Goal: Task Accomplishment & Management: Use online tool/utility

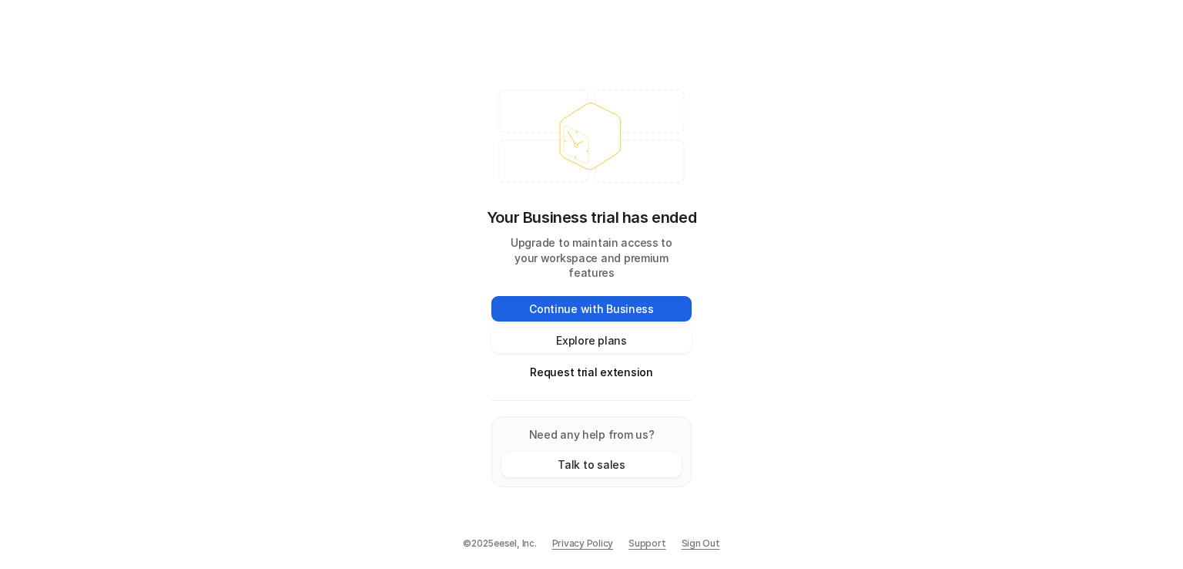
click at [617, 301] on button "Continue with Business" at bounding box center [592, 308] width 200 height 25
click at [561, 361] on button "Request trial extension" at bounding box center [592, 371] width 200 height 25
click at [569, 339] on button "Explore plans" at bounding box center [592, 339] width 200 height 25
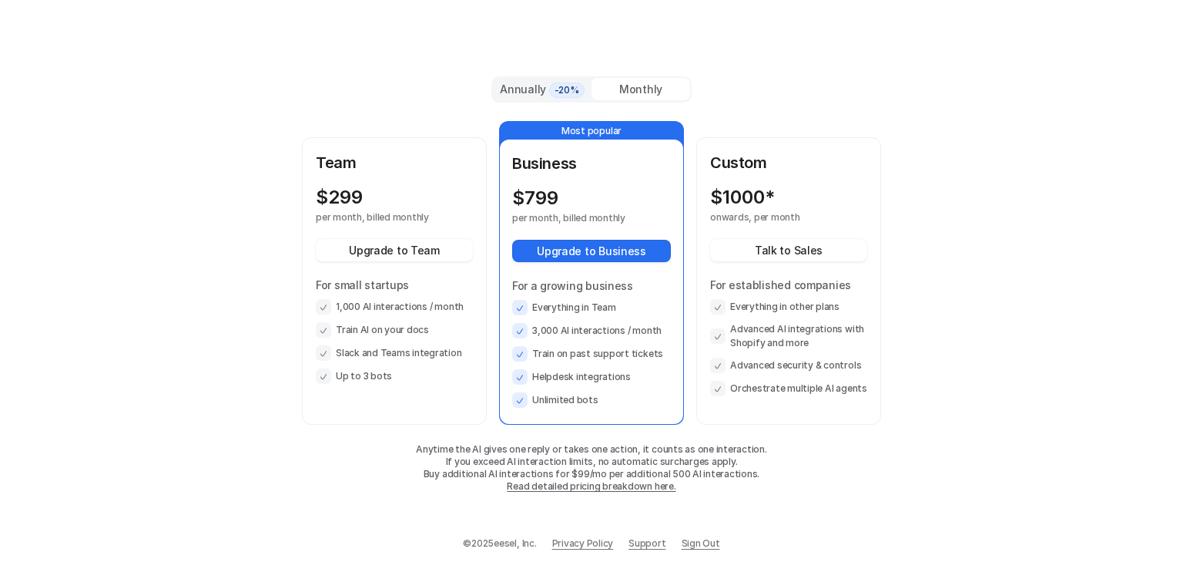
click at [569, 339] on ul "Everything in Team 3,000 AI interactions / month Train on past support tickets …" at bounding box center [591, 354] width 159 height 108
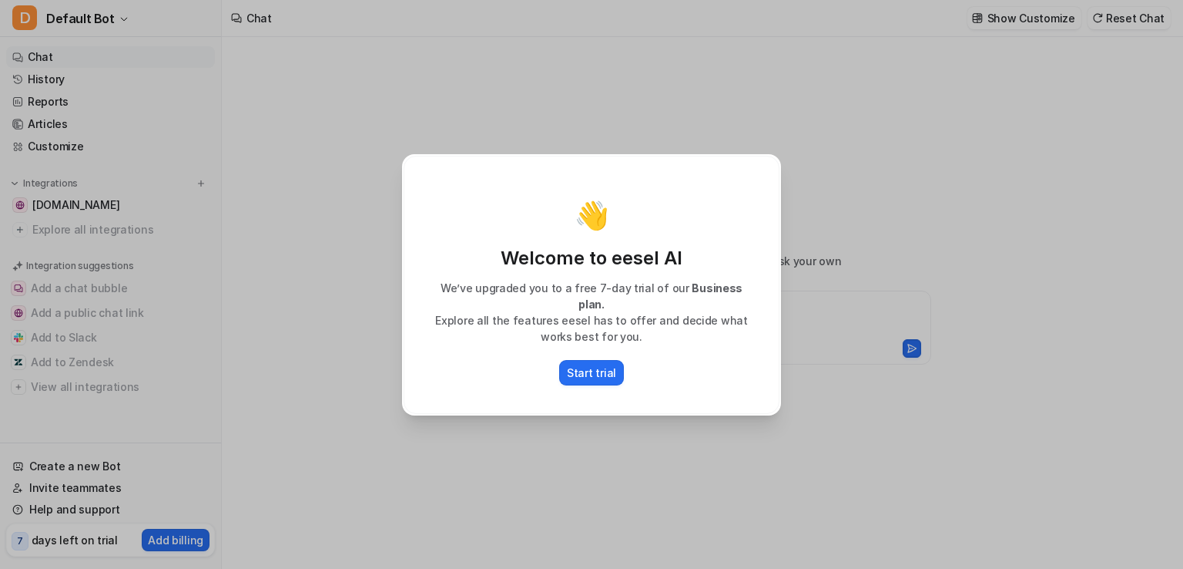
type textarea "**********"
click at [932, 146] on div "👋 Welcome to eesel AI We’ve upgraded you to a free 7-day trial of our Business …" at bounding box center [591, 284] width 1183 height 569
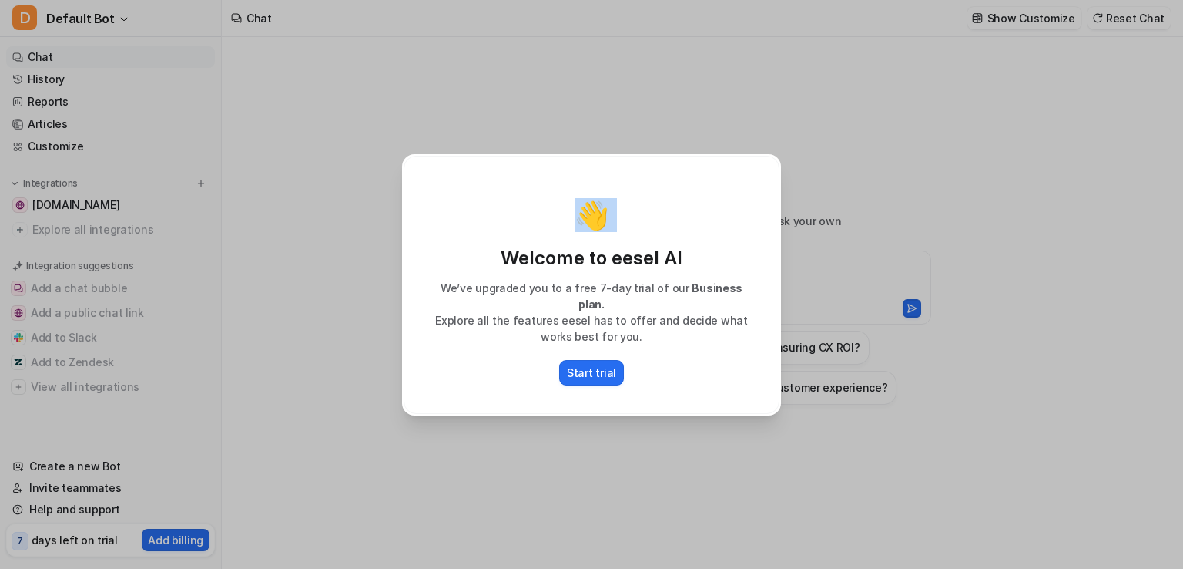
click at [932, 146] on div "👋 Welcome to eesel AI We’ve upgraded you to a free 7-day trial of our Business …" at bounding box center [591, 284] width 1183 height 569
click at [224, 284] on div "👋 Welcome to eesel AI We’ve upgraded you to a free 7-day trial of our Business …" at bounding box center [591, 284] width 1183 height 569
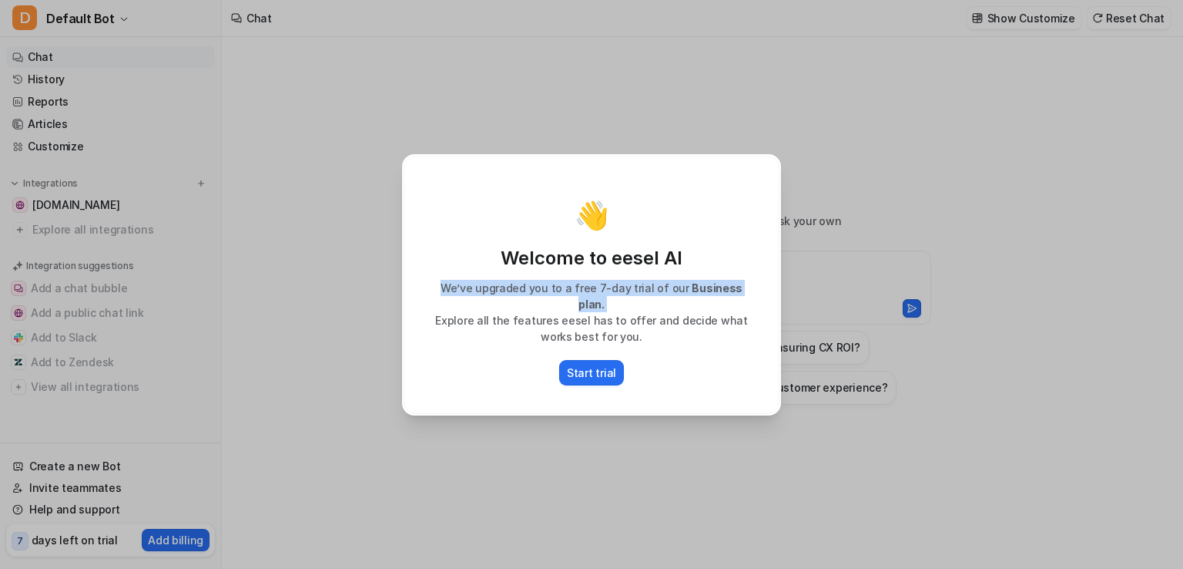
click at [224, 284] on div "👋 Welcome to eesel AI We’ve upgraded you to a free 7-day trial of our Business …" at bounding box center [591, 284] width 1183 height 569
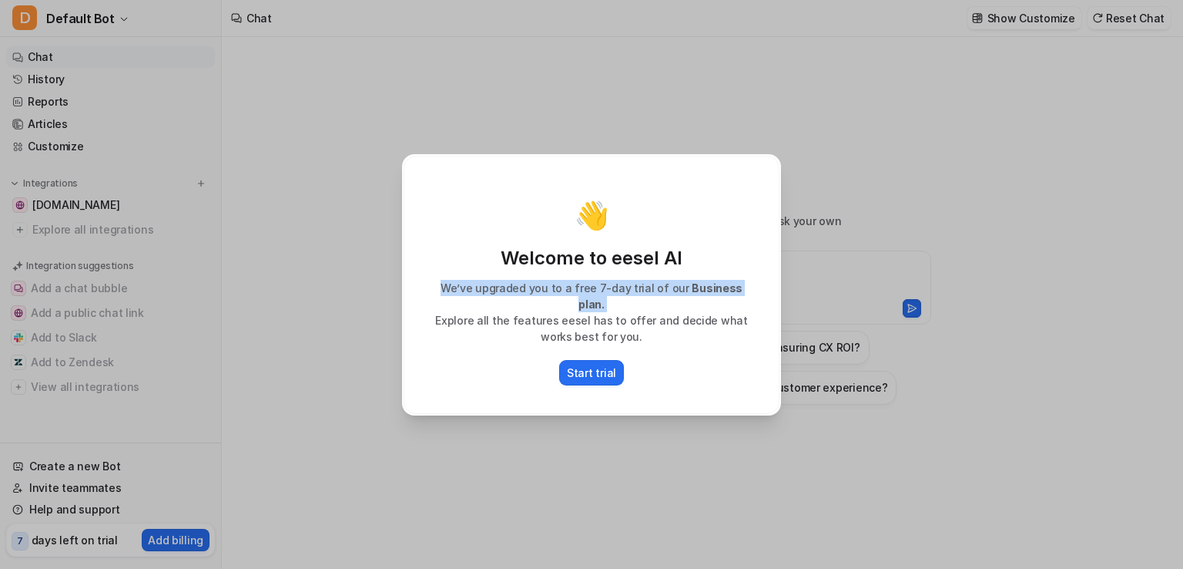
click at [224, 284] on div "👋 Welcome to eesel AI We’ve upgraded you to a free 7-day trial of our Business …" at bounding box center [591, 284] width 1183 height 569
click at [347, 445] on div "👋 Welcome to eesel AI We’ve upgraded you to a free 7-day trial of our Business …" at bounding box center [591, 284] width 1183 height 569
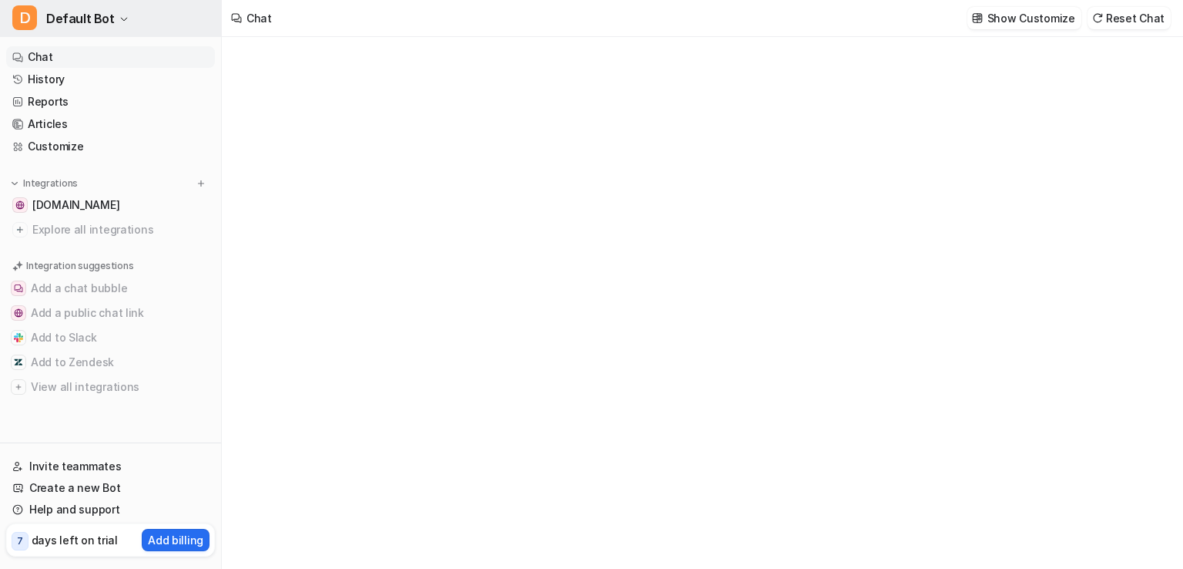
type textarea "**********"
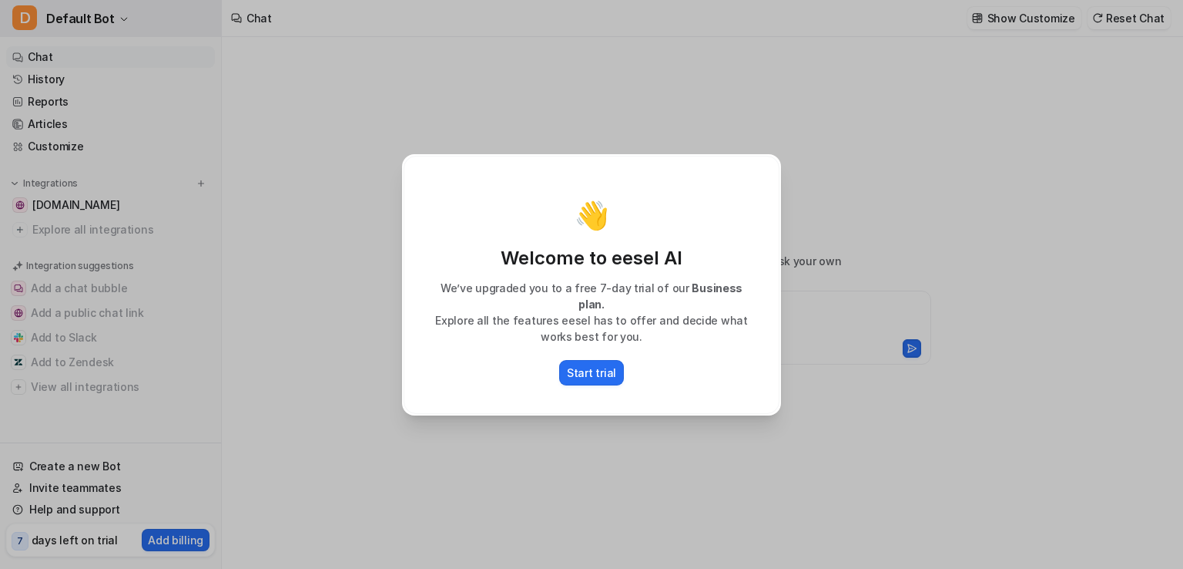
click at [82, 26] on div "👋 Welcome to eesel AI We’ve upgraded you to a free 7-day trial of our Business …" at bounding box center [591, 284] width 1183 height 569
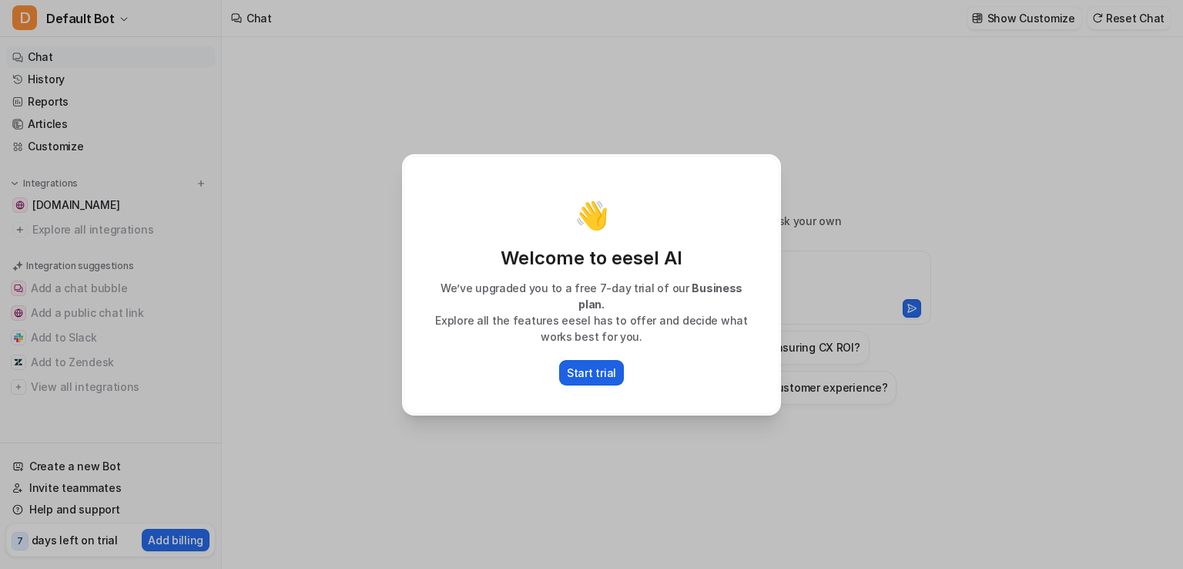
click at [589, 364] on p "Start trial" at bounding box center [591, 372] width 49 height 16
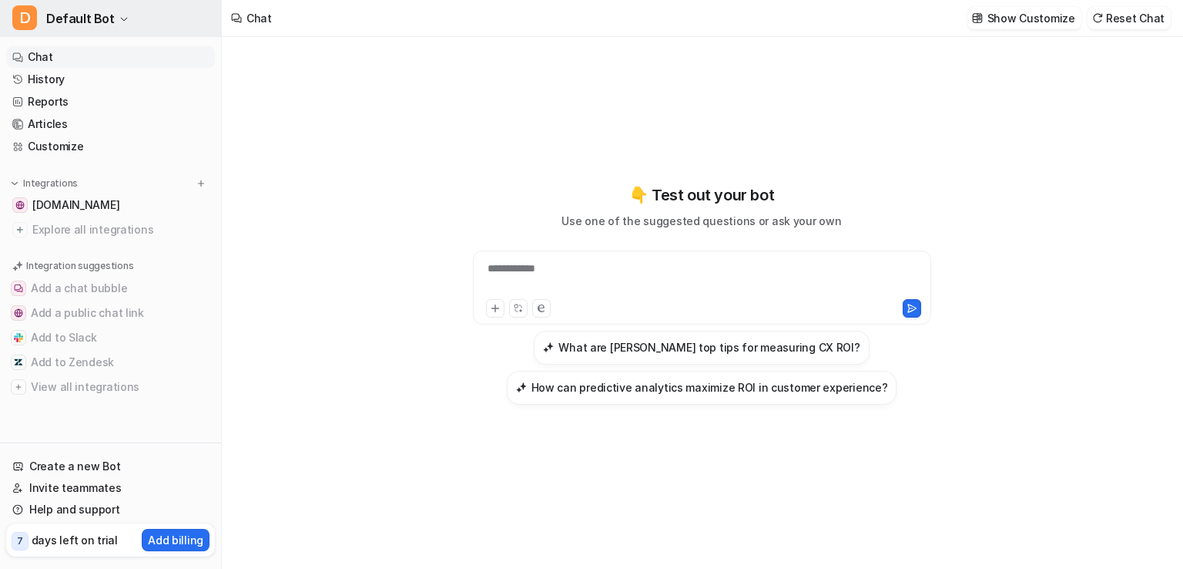
click at [50, 12] on span "Default Bot" at bounding box center [80, 19] width 69 height 22
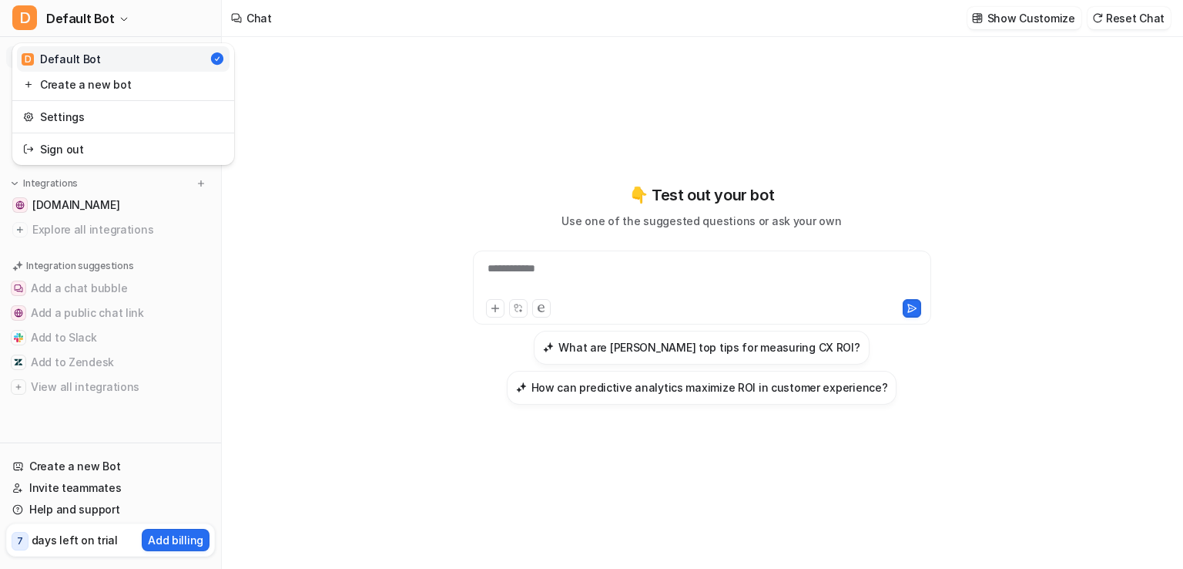
click at [231, 311] on div "**********" at bounding box center [591, 284] width 1183 height 569
click at [40, 195] on link "[DOMAIN_NAME]" at bounding box center [110, 205] width 209 height 22
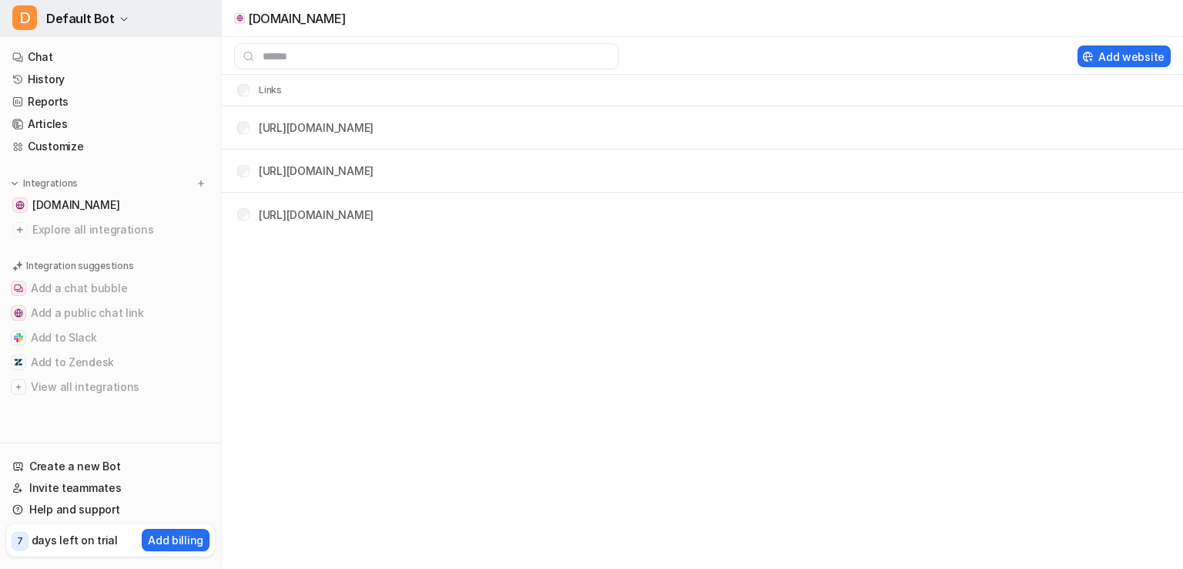
click at [102, 25] on span "Default Bot" at bounding box center [80, 19] width 69 height 22
click at [116, 290] on button "Add a chat bubble" at bounding box center [110, 288] width 209 height 25
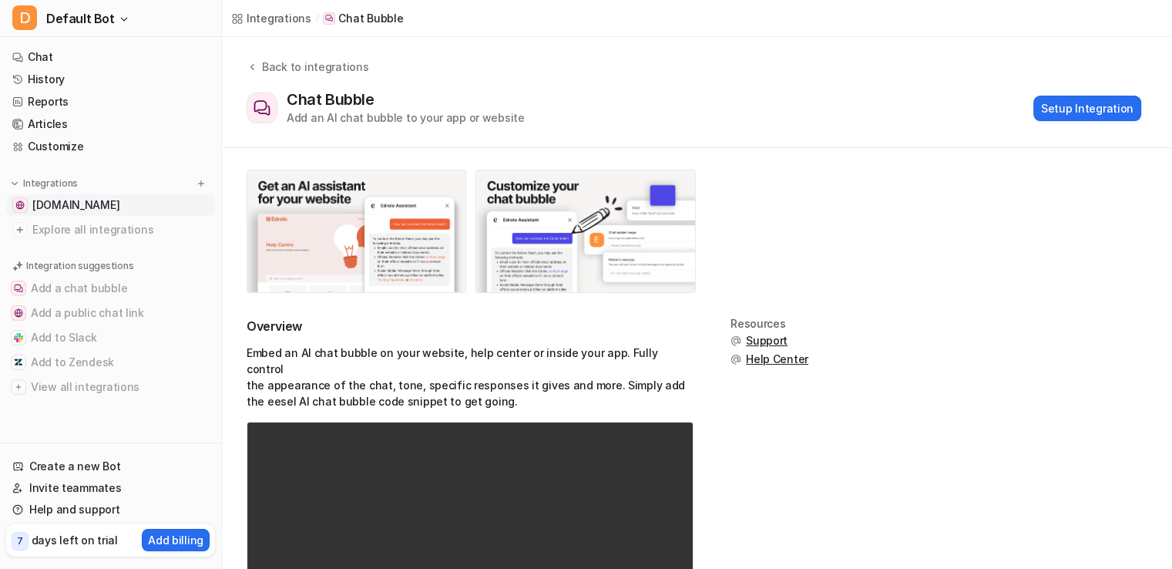
click at [142, 201] on link "cx-panda.com" at bounding box center [110, 205] width 209 height 22
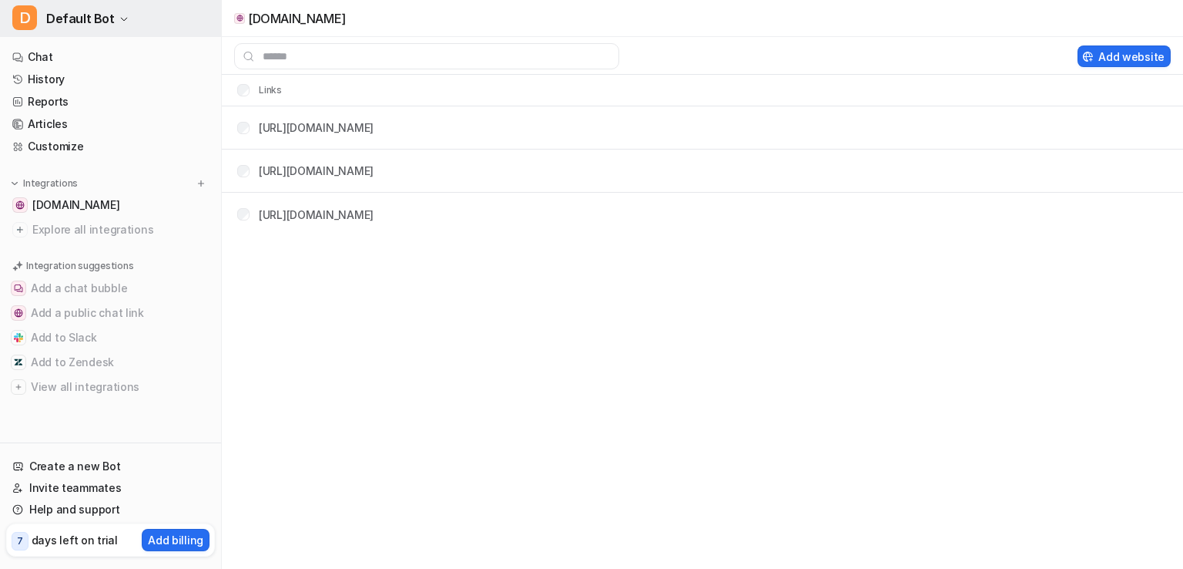
click at [23, 15] on span "D" at bounding box center [24, 17] width 25 height 25
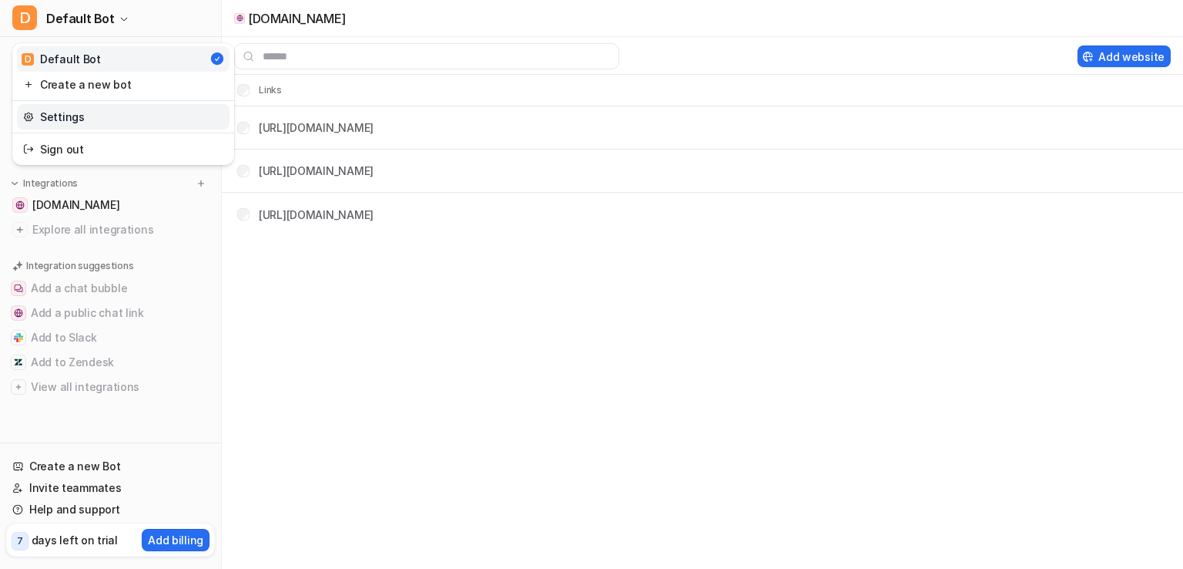
click at [96, 119] on link "Settings" at bounding box center [123, 116] width 213 height 25
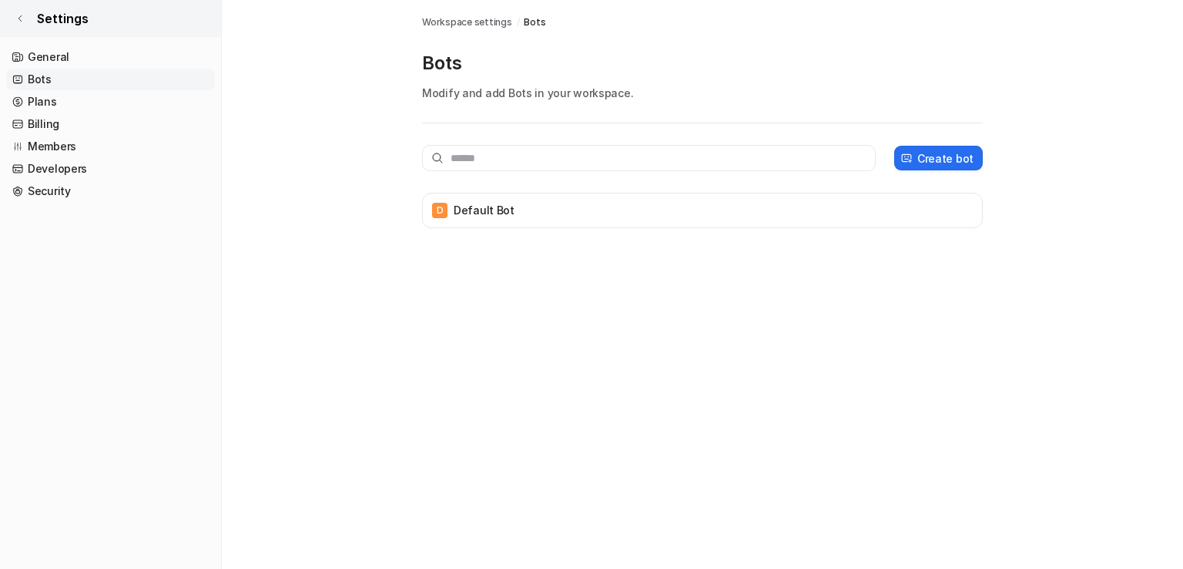
click at [17, 25] on link "Settings" at bounding box center [110, 18] width 221 height 37
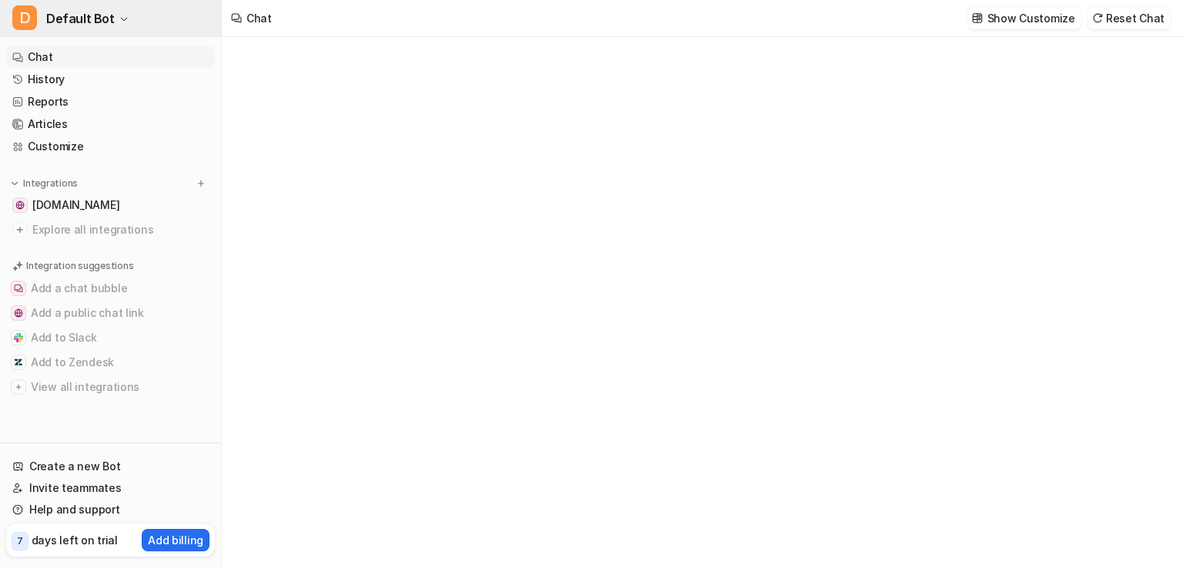
type textarea "**********"
click at [96, 26] on span "Default Bot" at bounding box center [80, 19] width 69 height 22
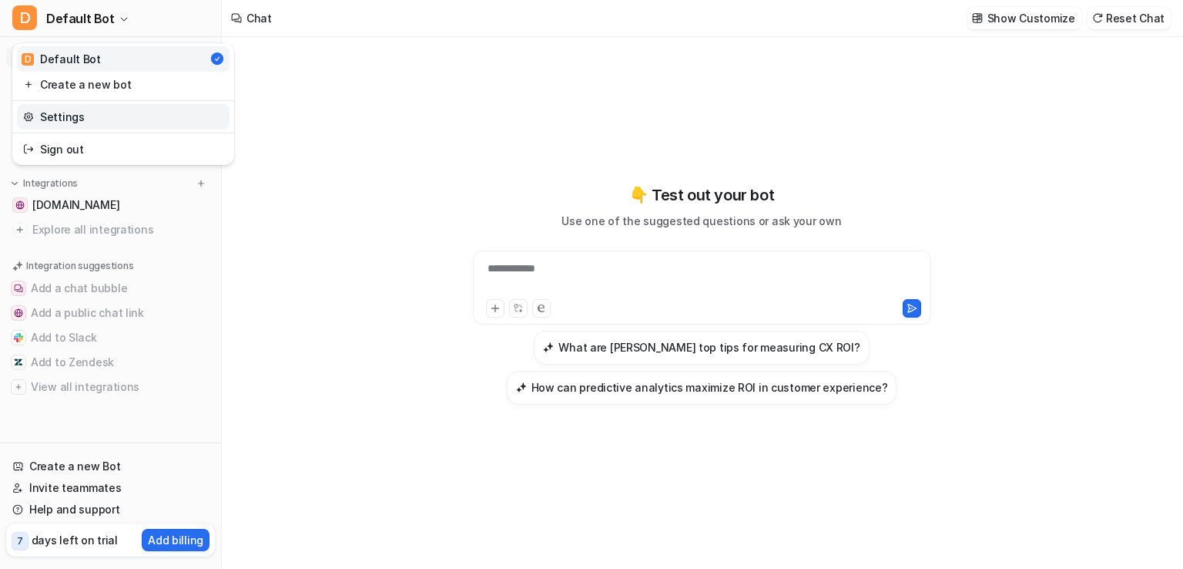
click at [92, 121] on link "Settings" at bounding box center [123, 116] width 213 height 25
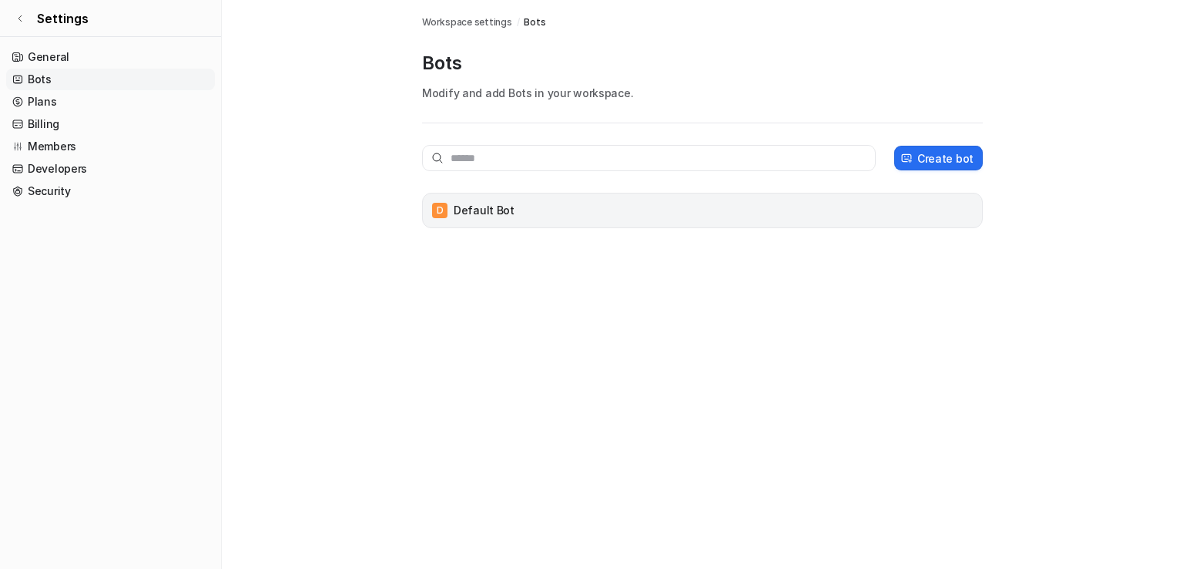
click at [495, 213] on p "Default Bot" at bounding box center [484, 210] width 61 height 15
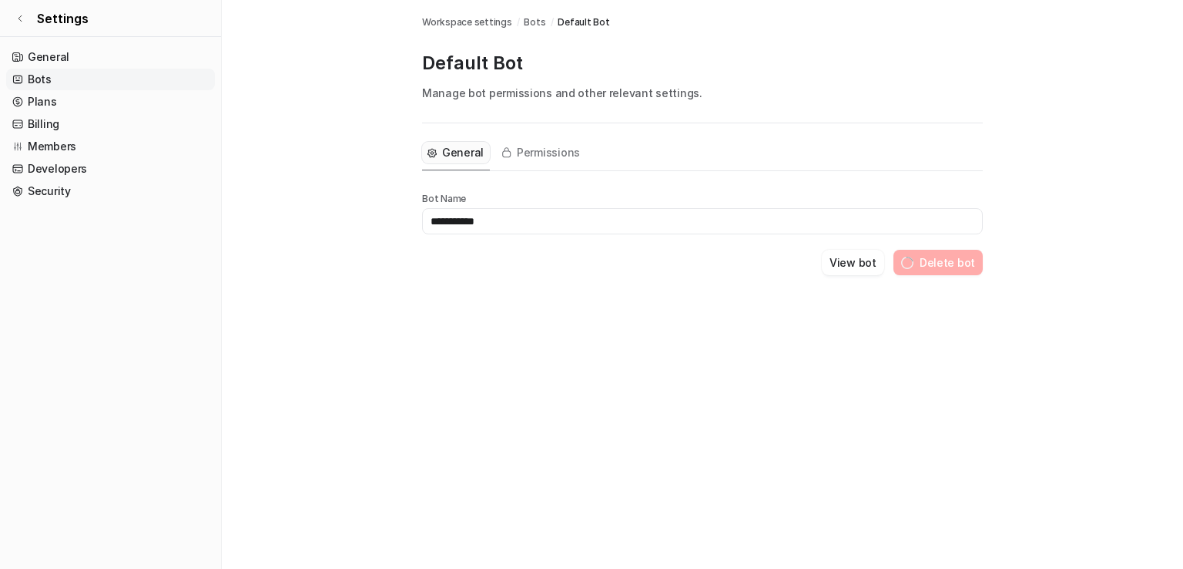
click at [495, 213] on input "**********" at bounding box center [702, 221] width 561 height 26
click at [586, 260] on div "View bot Delete bot" at bounding box center [702, 262] width 561 height 25
click at [878, 273] on button "View bot" at bounding box center [872, 262] width 62 height 25
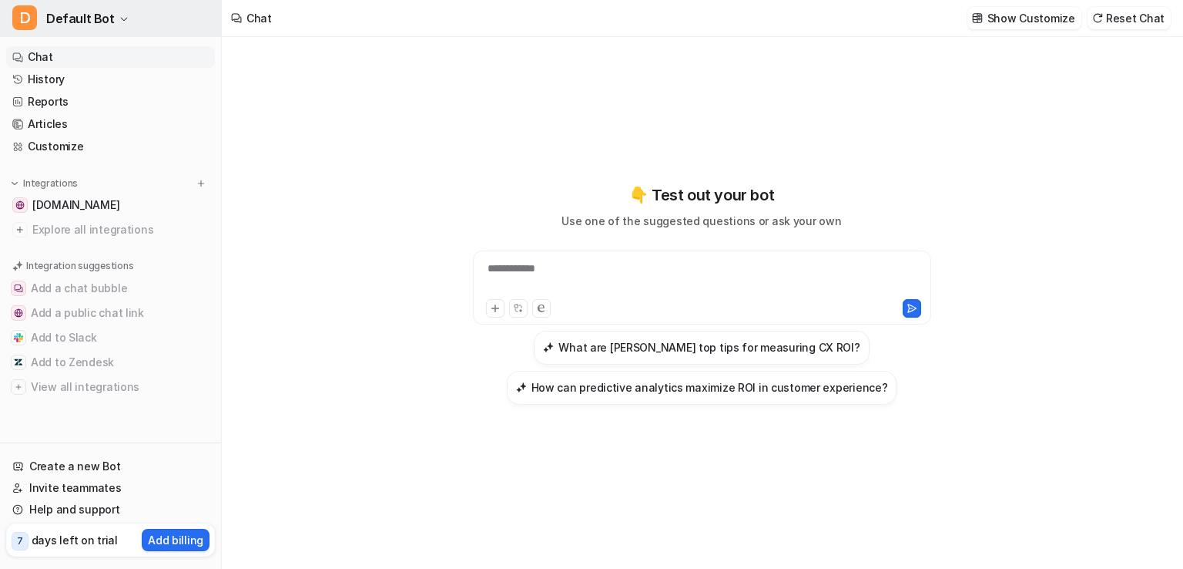
click at [103, 22] on span "Default Bot" at bounding box center [80, 19] width 69 height 22
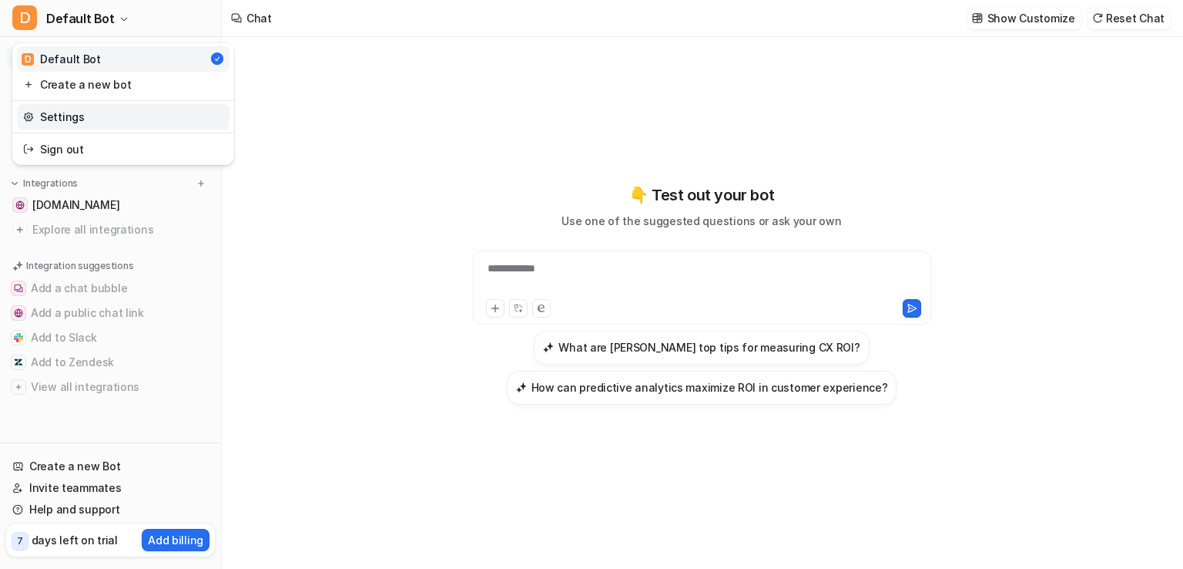
click at [102, 111] on link "Settings" at bounding box center [123, 116] width 213 height 25
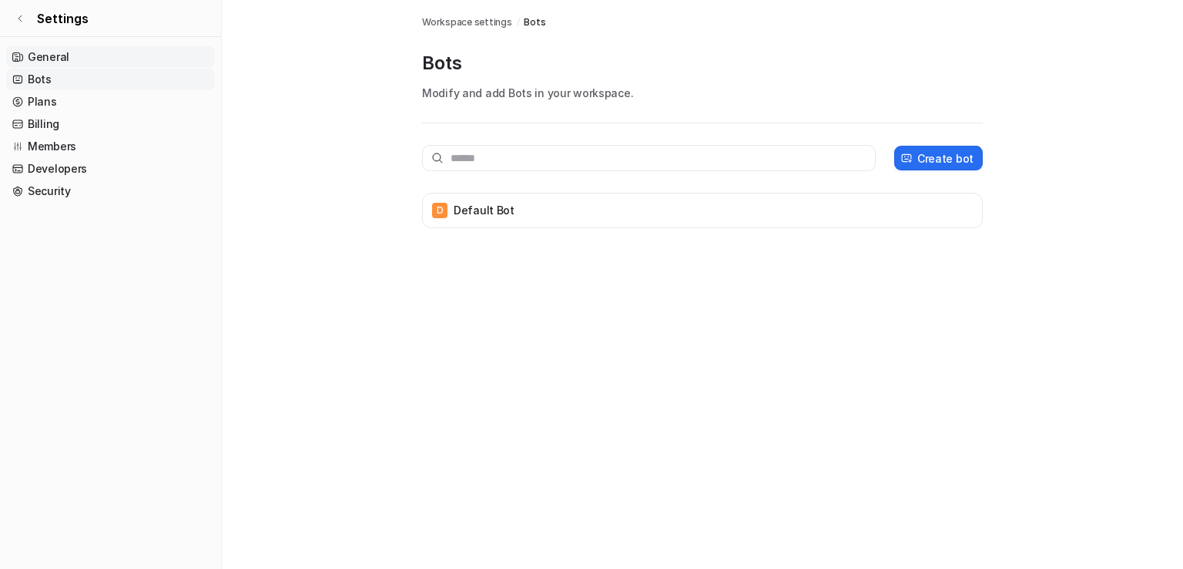
click at [136, 57] on link "General" at bounding box center [110, 57] width 209 height 22
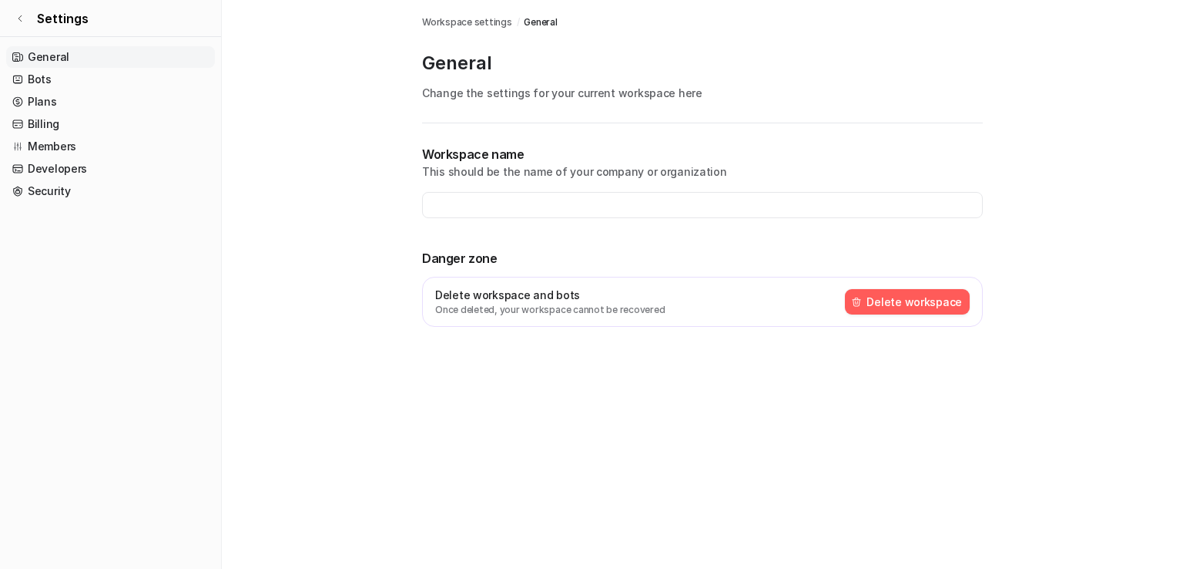
type input "**********"
click at [150, 191] on link "Security" at bounding box center [110, 191] width 209 height 22
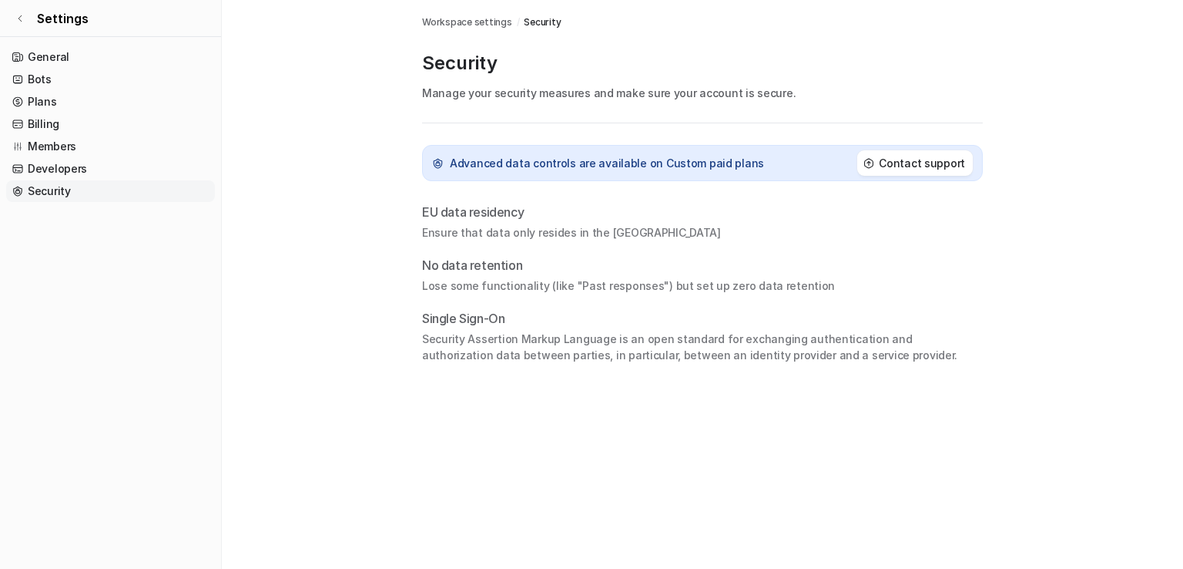
click at [356, 143] on main "Workspace settings / Security Security Manage your security measures and make s…" at bounding box center [702, 181] width 961 height 363
click at [22, 23] on link "Settings" at bounding box center [110, 18] width 221 height 37
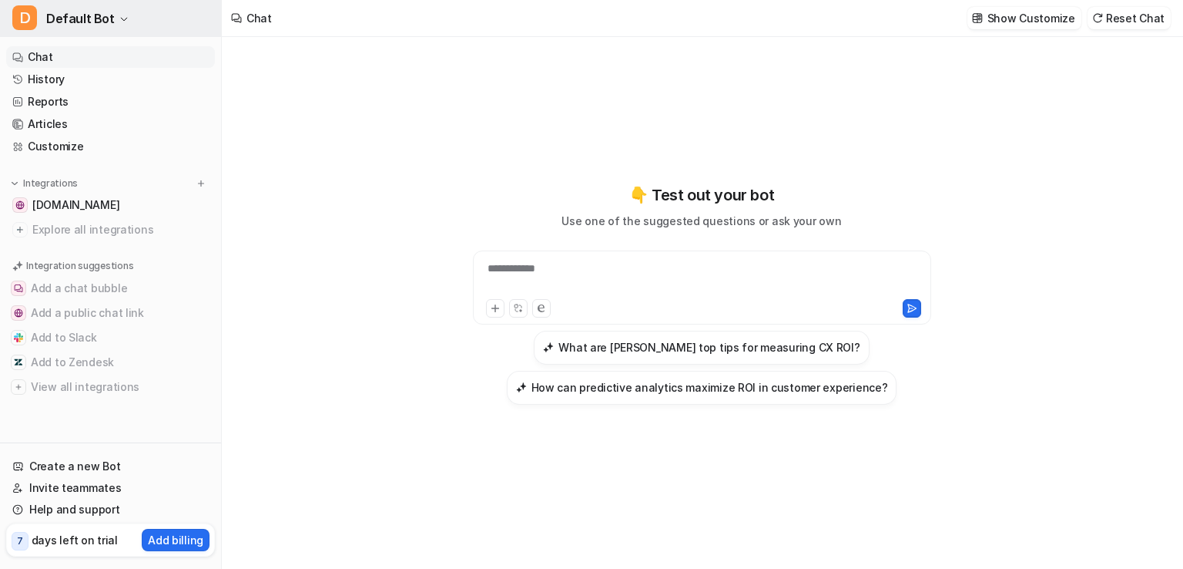
click at [42, 22] on button "D Default Bot" at bounding box center [110, 18] width 221 height 37
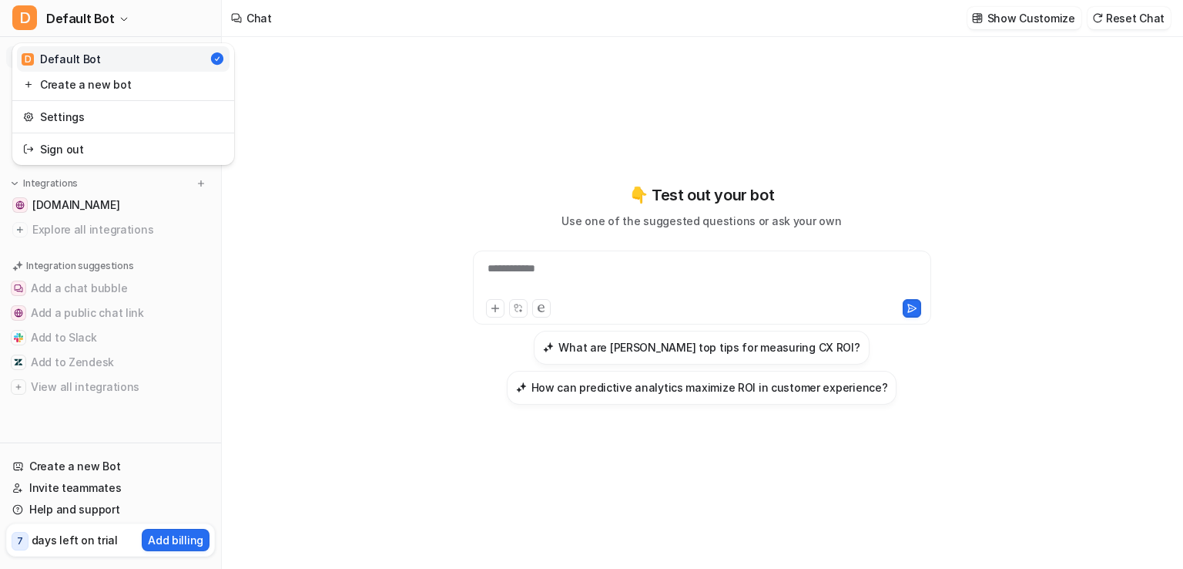
click at [52, 64] on div "D Default Bot" at bounding box center [61, 59] width 79 height 16
click at [120, 205] on link "cx-panda.com" at bounding box center [110, 205] width 209 height 22
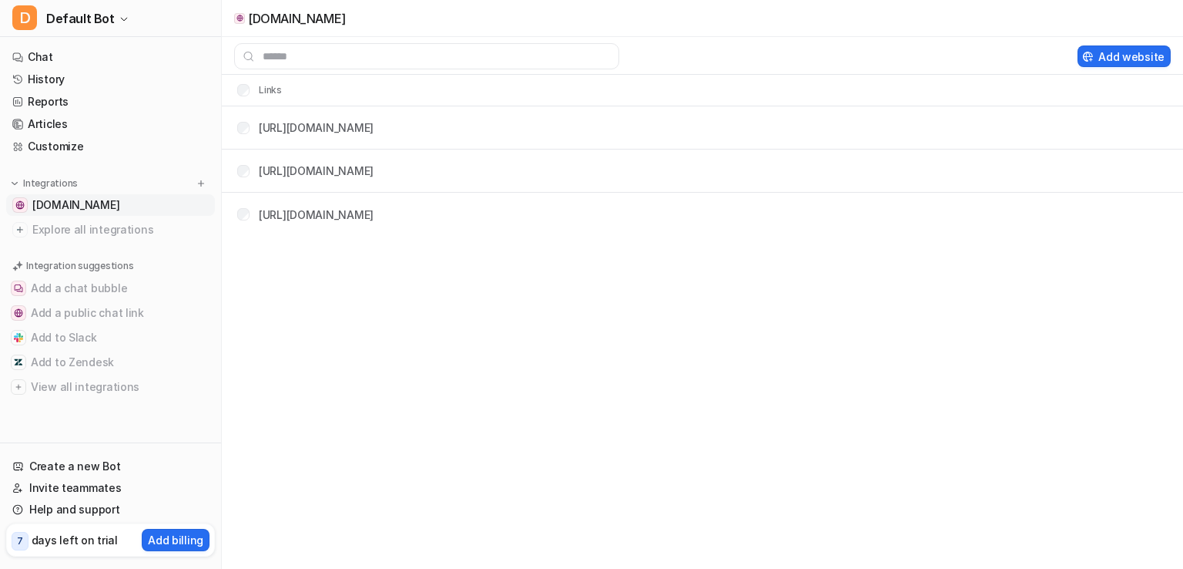
click at [62, 203] on span "cx-panda.com" at bounding box center [75, 204] width 87 height 15
click at [94, 62] on link "Chat" at bounding box center [110, 57] width 209 height 22
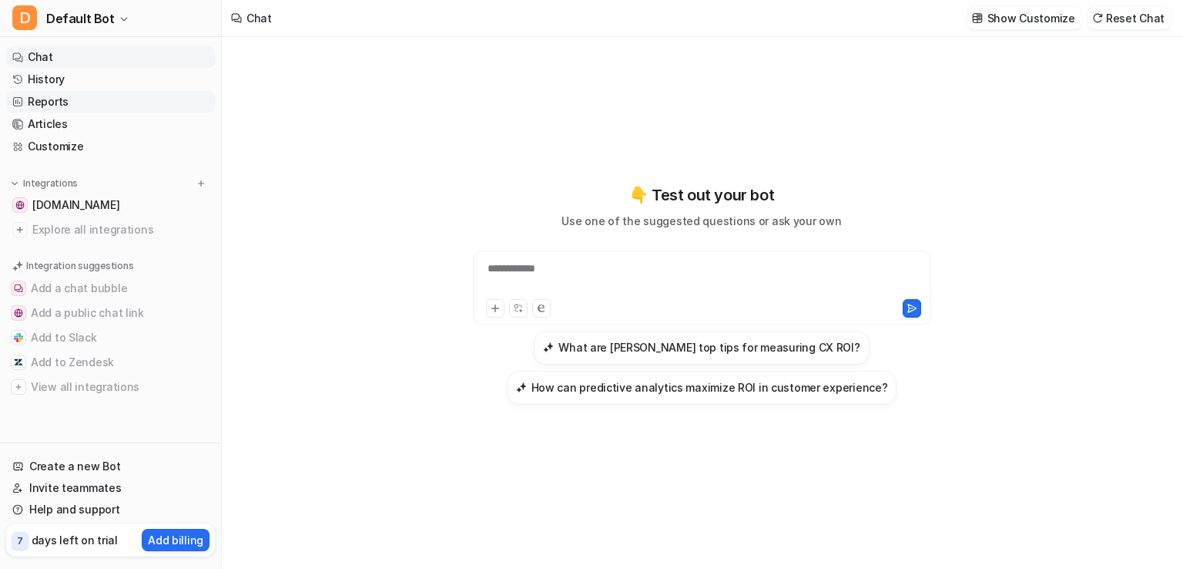
click at [96, 104] on link "Reports" at bounding box center [110, 102] width 209 height 22
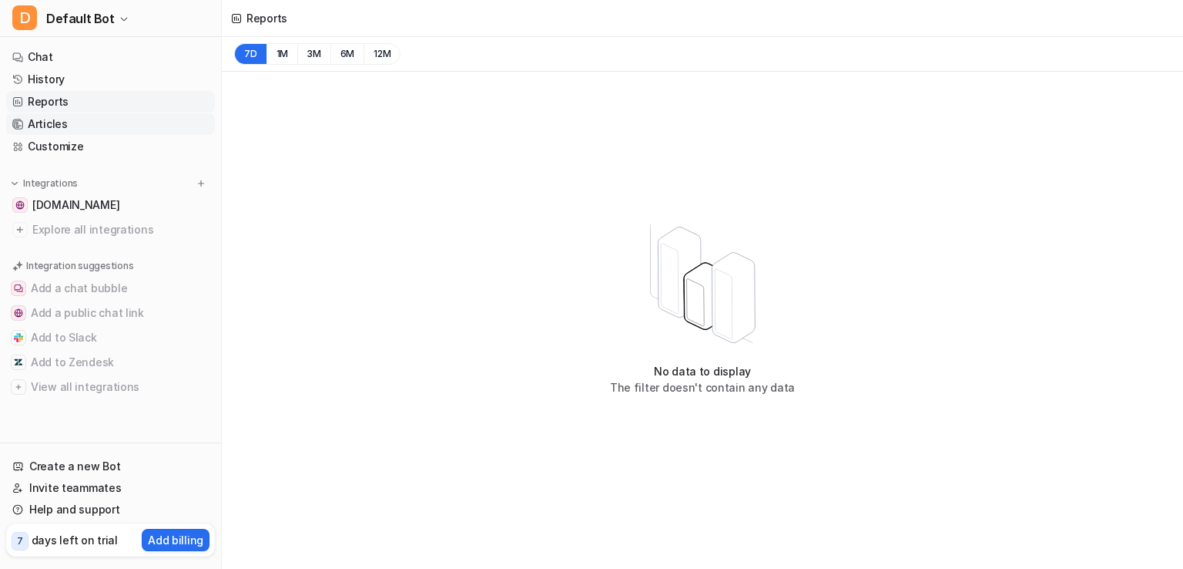
click at [79, 127] on link "Articles" at bounding box center [110, 124] width 209 height 22
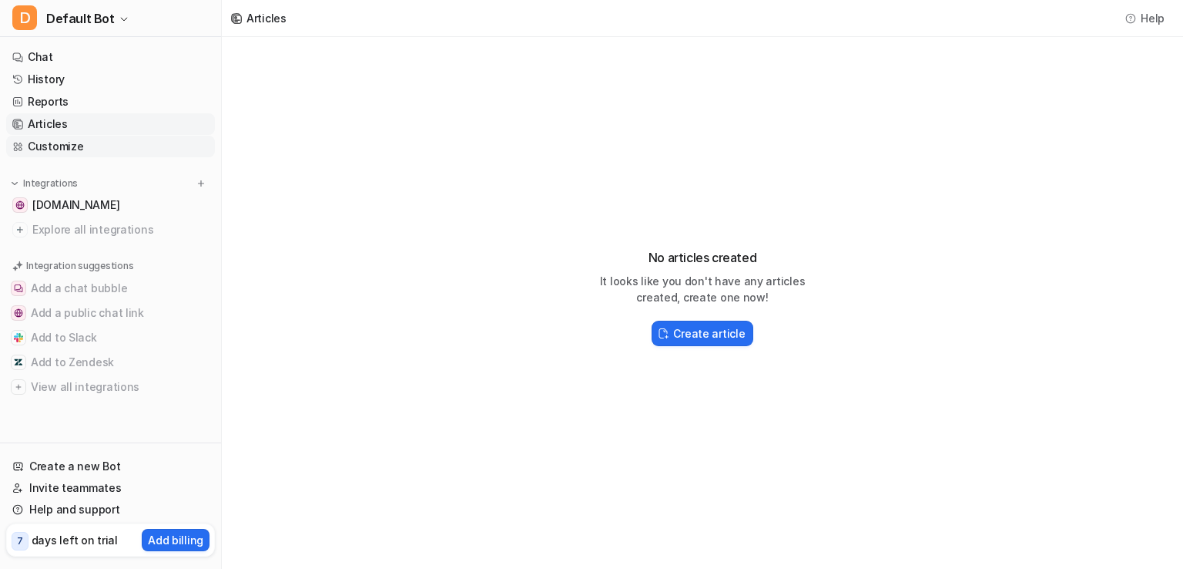
click at [72, 153] on link "Customize" at bounding box center [110, 147] width 209 height 22
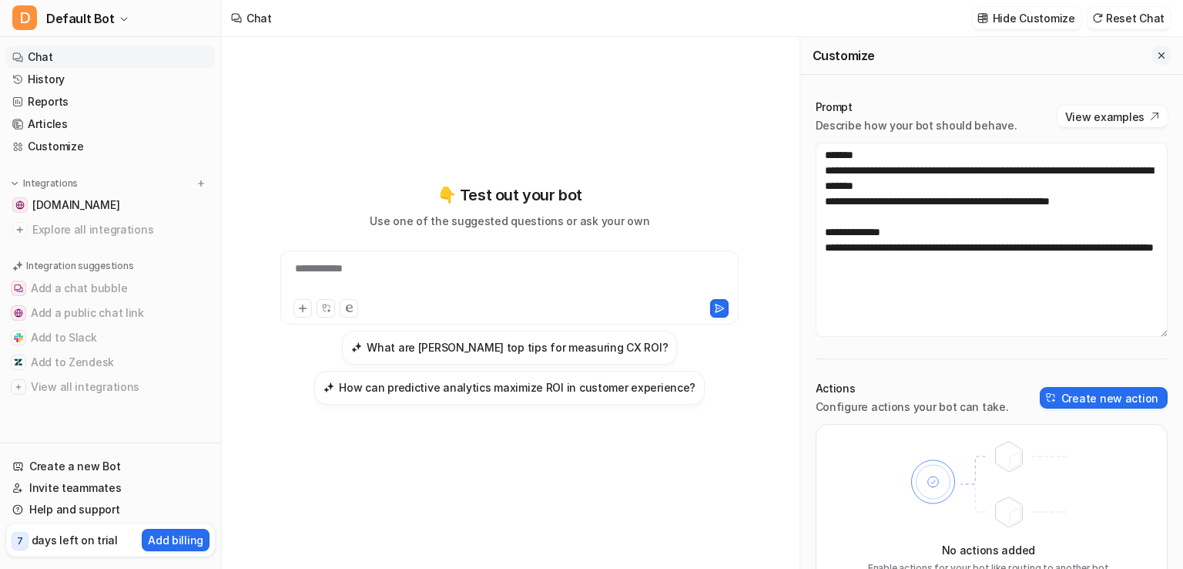
click at [1159, 54] on icon "Close flyout" at bounding box center [1162, 55] width 6 height 6
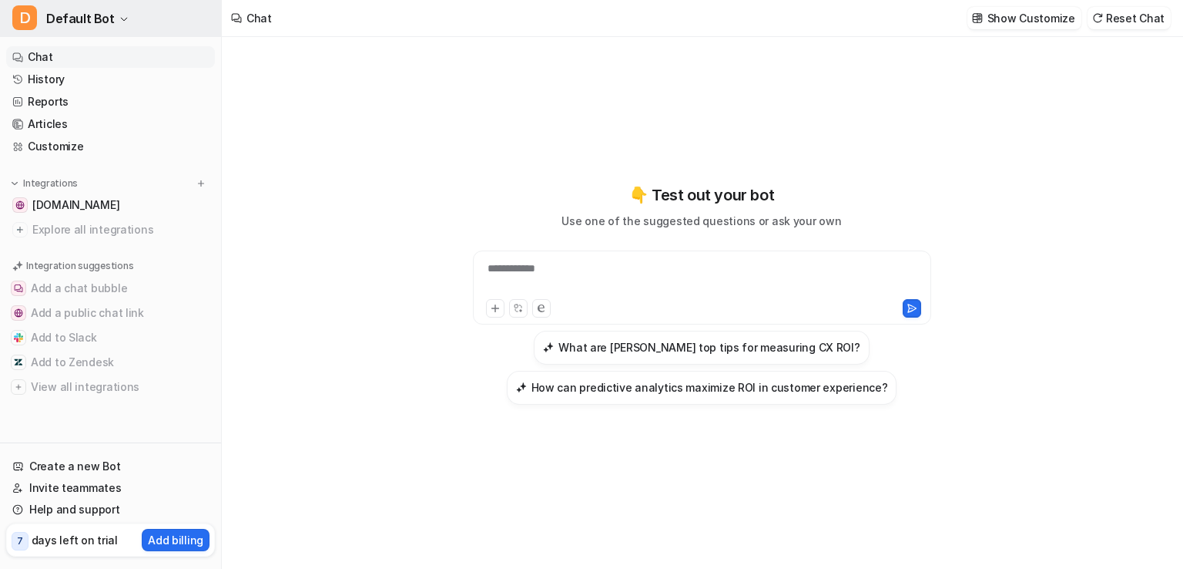
click at [69, 15] on span "Default Bot" at bounding box center [80, 19] width 69 height 22
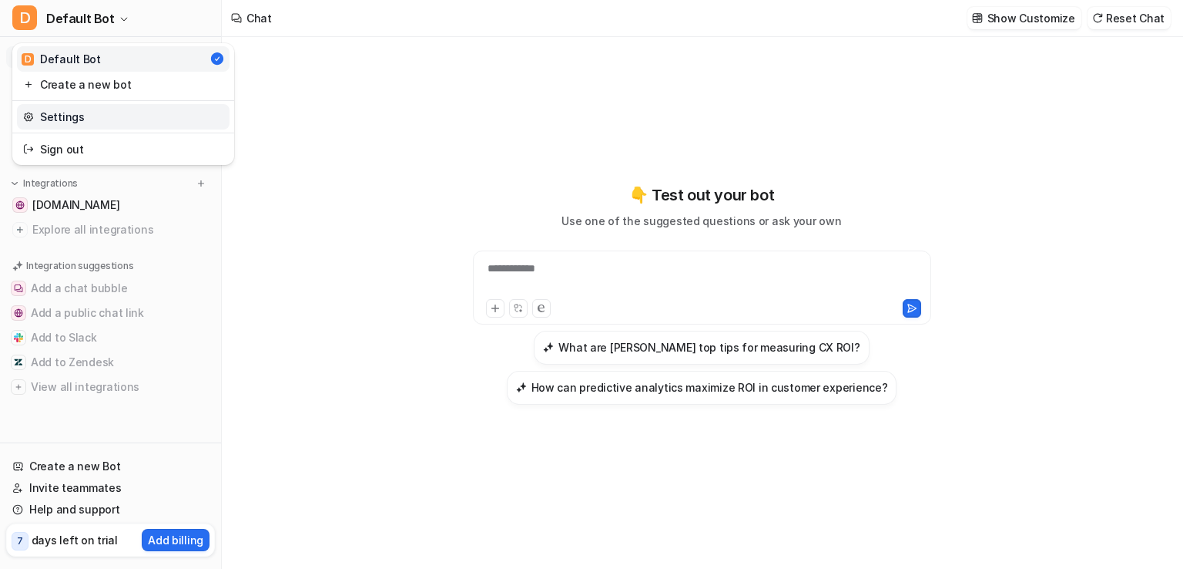
click at [96, 122] on link "Settings" at bounding box center [123, 116] width 213 height 25
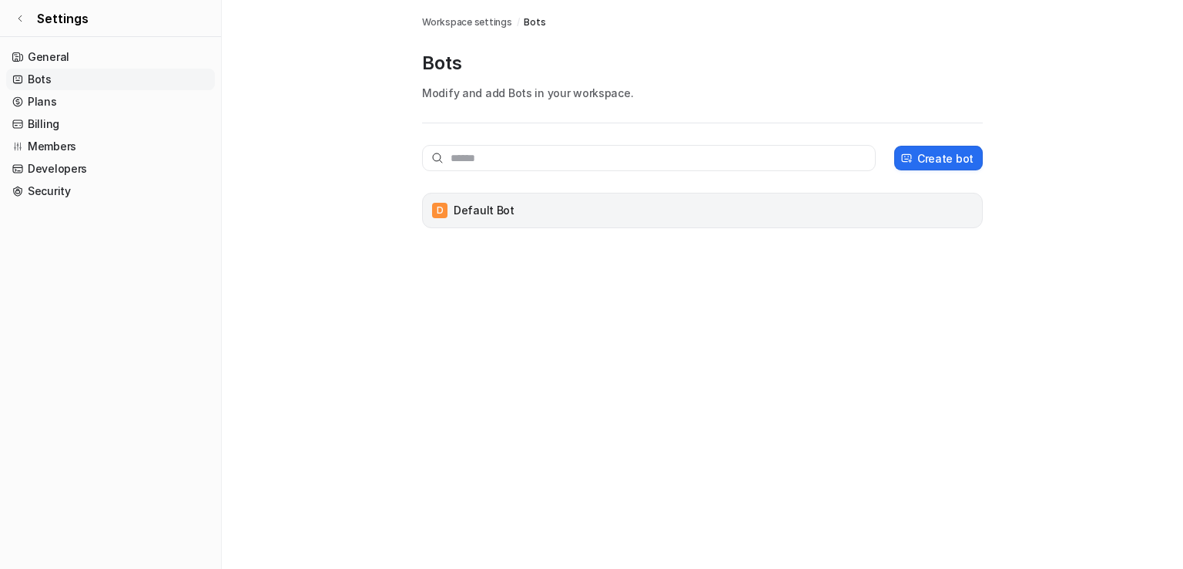
click at [493, 217] on div "D Default Bot" at bounding box center [702, 211] width 547 height 22
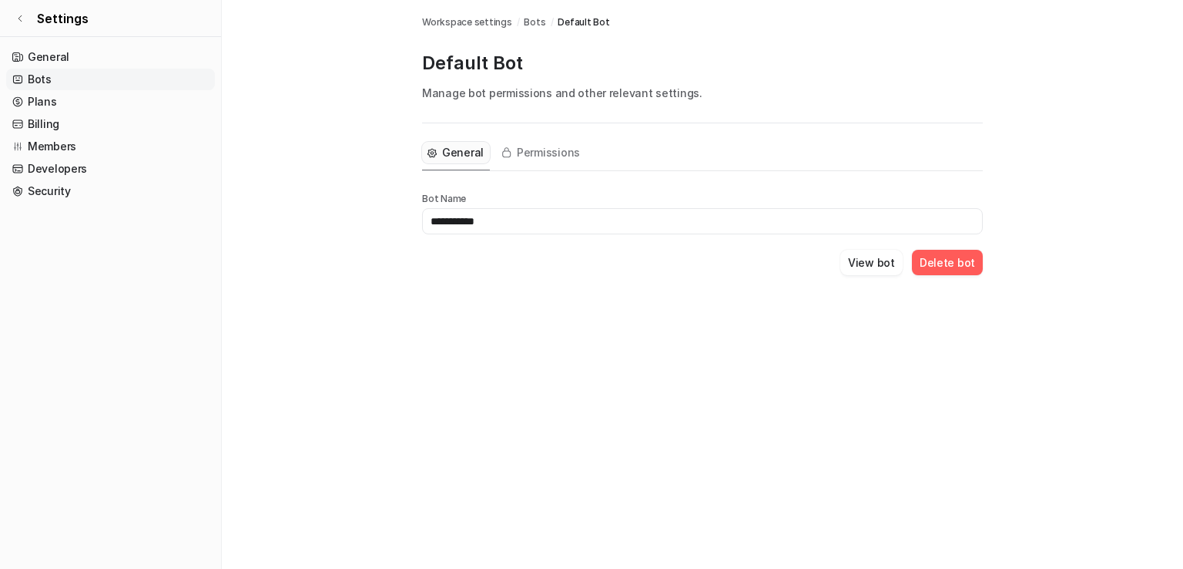
click at [462, 156] on span "General" at bounding box center [463, 152] width 42 height 15
click at [549, 159] on span "Permissions" at bounding box center [548, 152] width 63 height 15
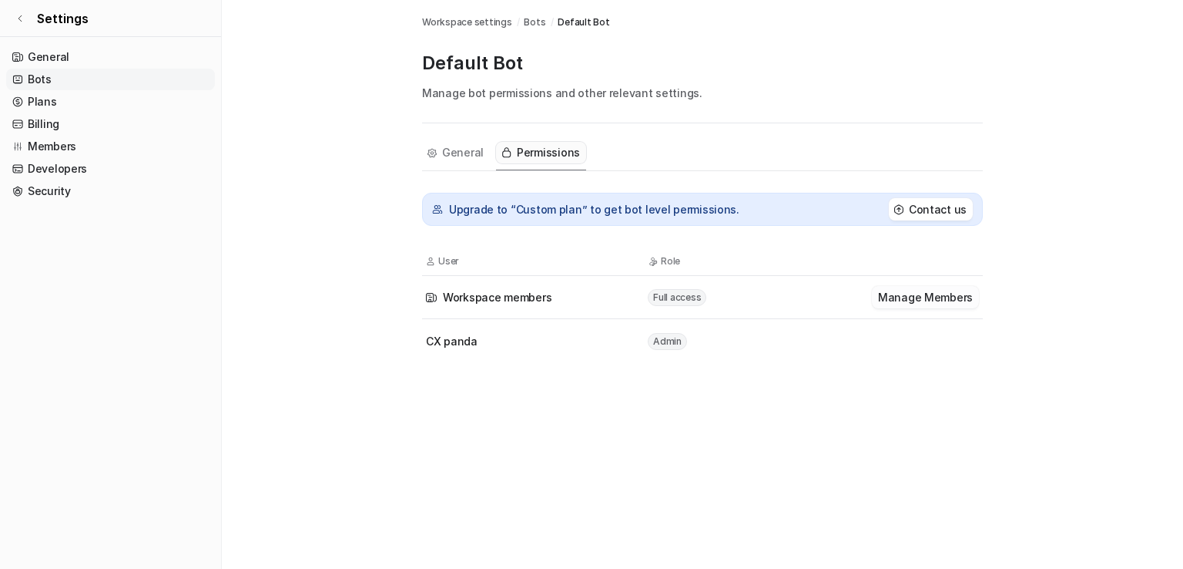
click at [908, 300] on button "Manage Members" at bounding box center [925, 297] width 107 height 22
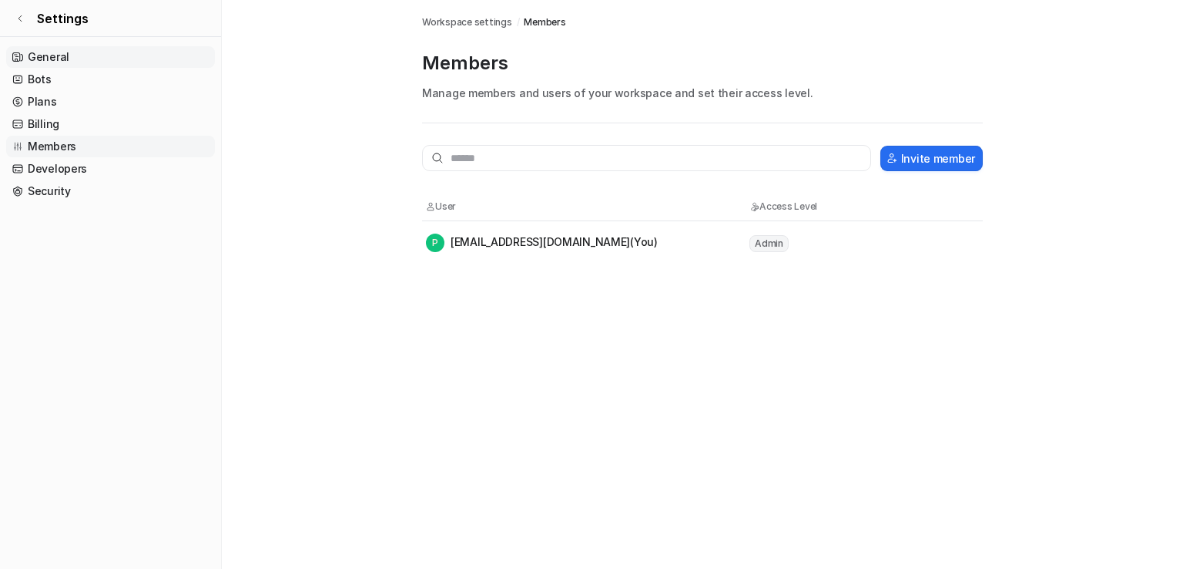
click at [79, 60] on link "General" at bounding box center [110, 57] width 209 height 22
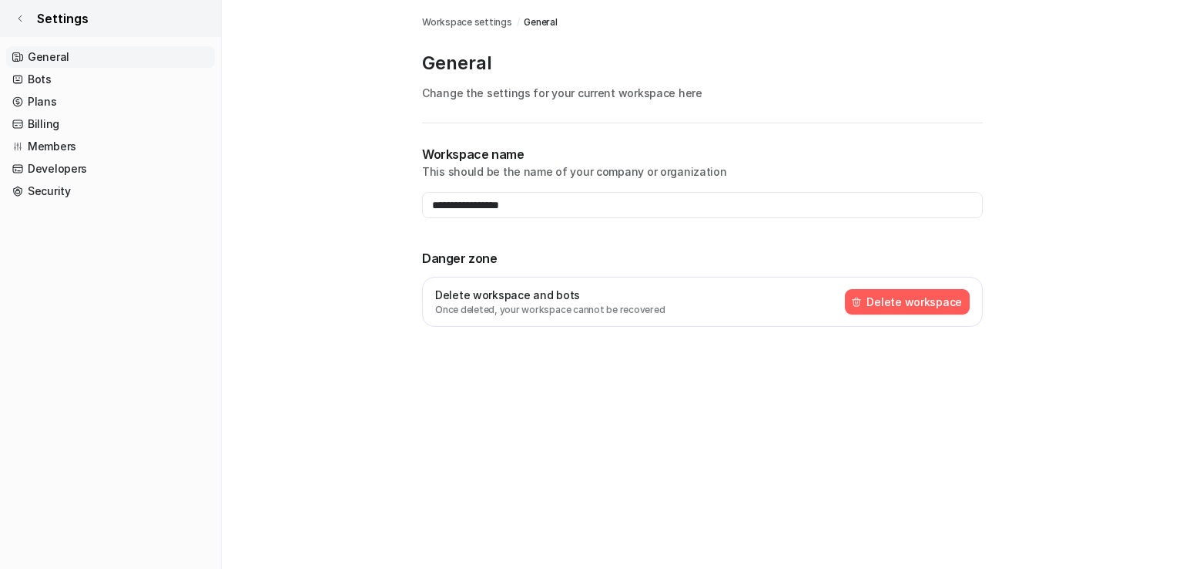
click at [19, 19] on icon at bounding box center [19, 18] width 3 height 6
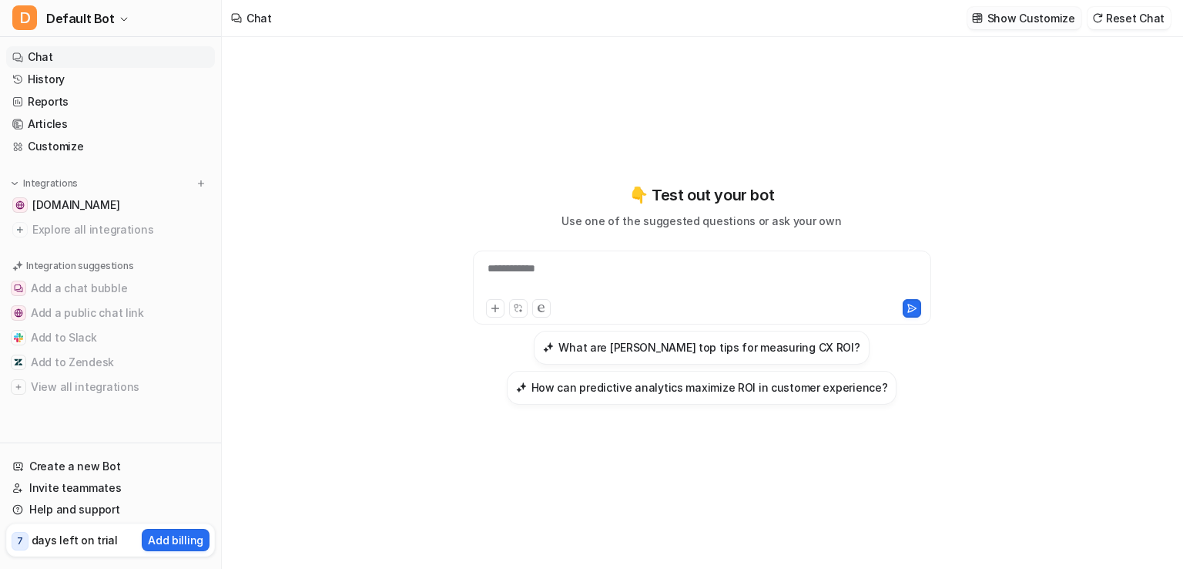
click at [1008, 20] on p "Show Customize" at bounding box center [1032, 18] width 88 height 16
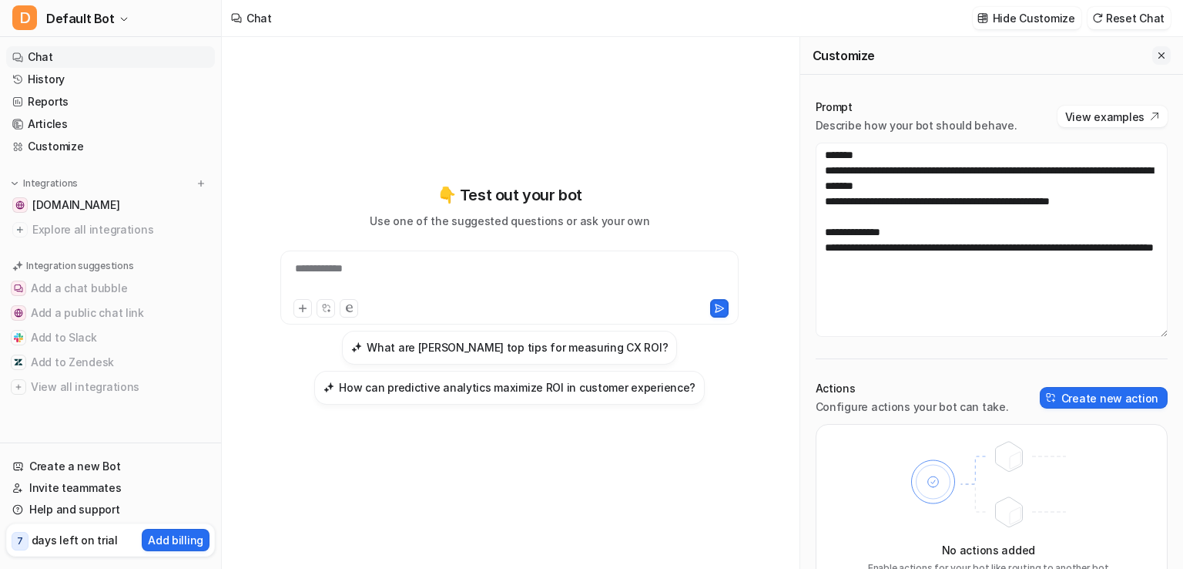
click at [1156, 56] on icon "Close flyout" at bounding box center [1161, 55] width 11 height 11
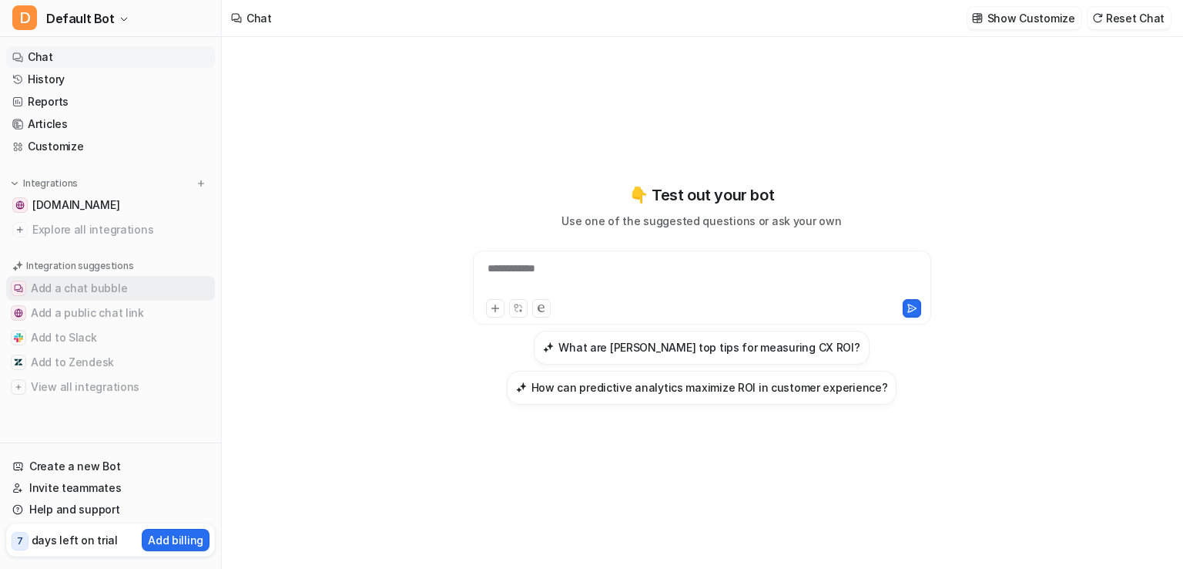
click at [112, 289] on button "Add a chat bubble" at bounding box center [110, 288] width 209 height 25
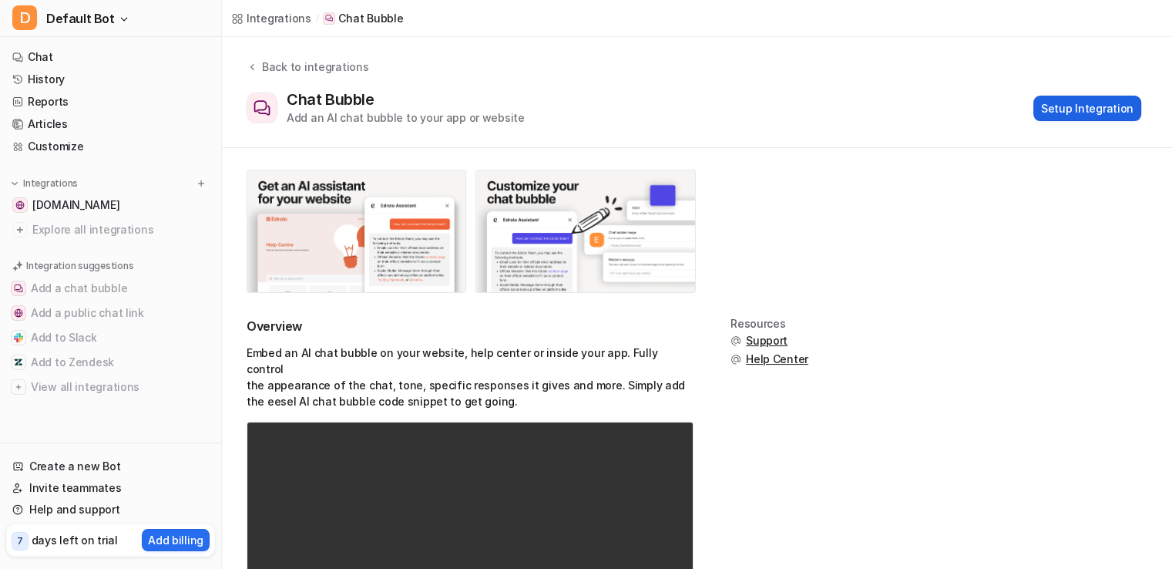
click at [1072, 112] on button "Setup Integration" at bounding box center [1087, 108] width 108 height 25
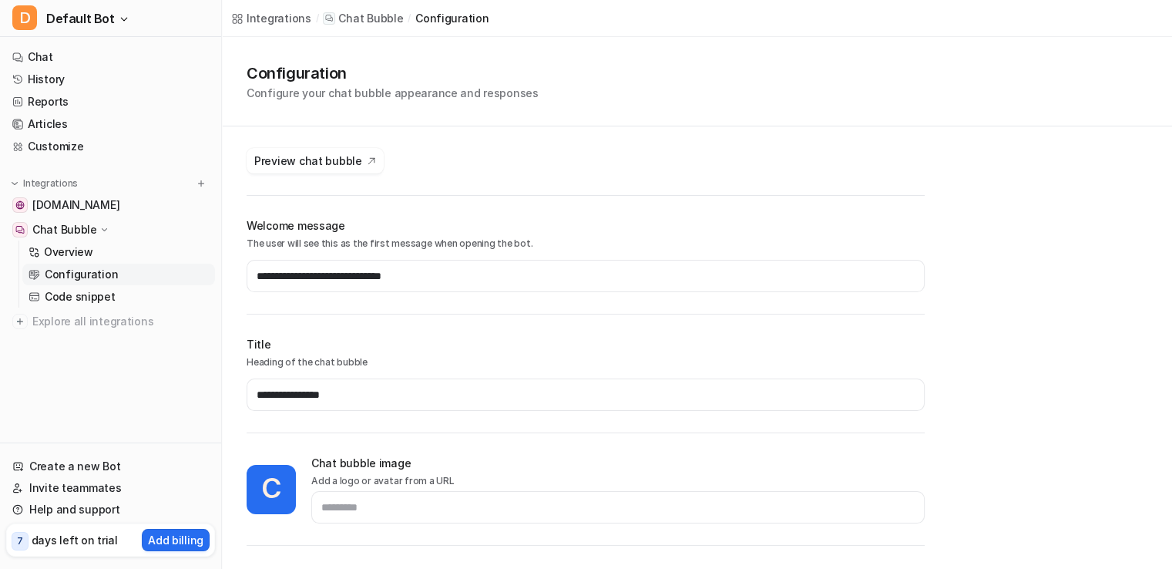
type input "*******"
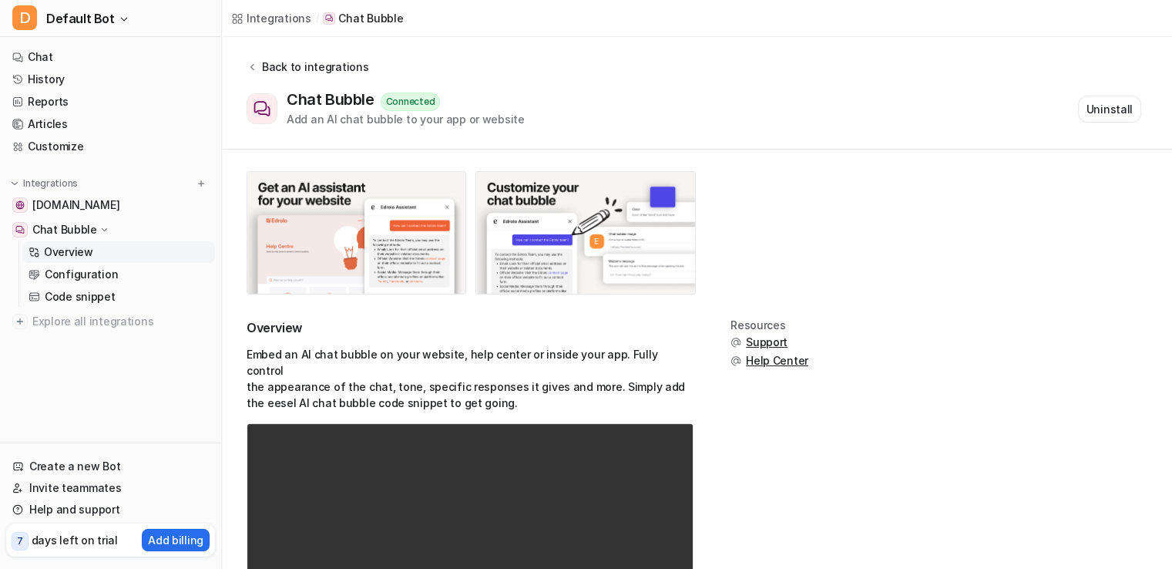
click at [253, 69] on icon at bounding box center [252, 67] width 4 height 6
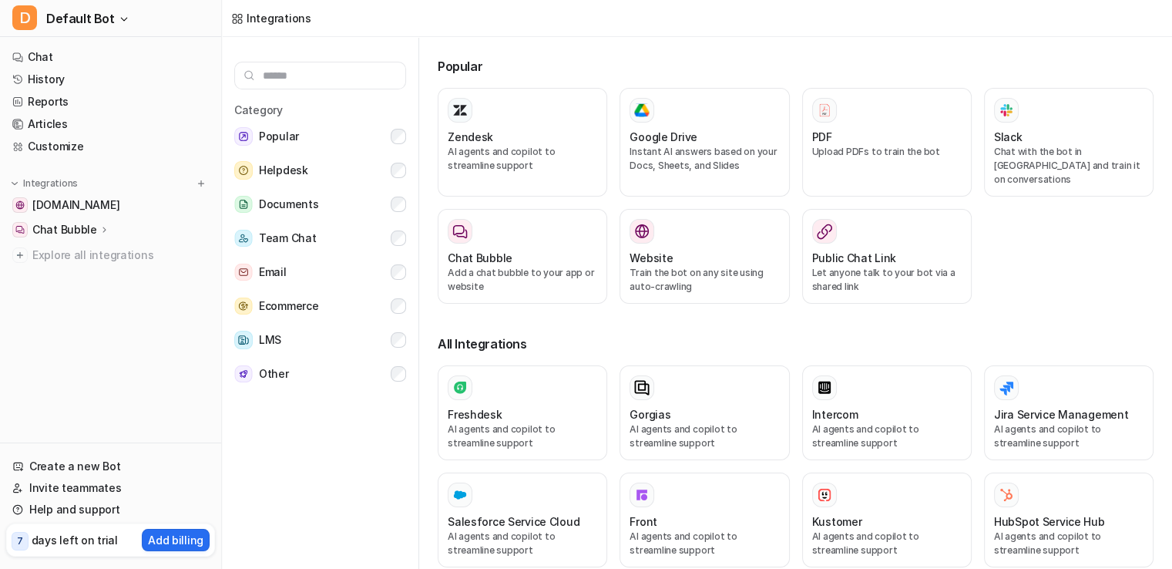
click at [99, 229] on icon at bounding box center [104, 229] width 11 height 12
click at [93, 250] on link "Overview" at bounding box center [118, 252] width 193 height 22
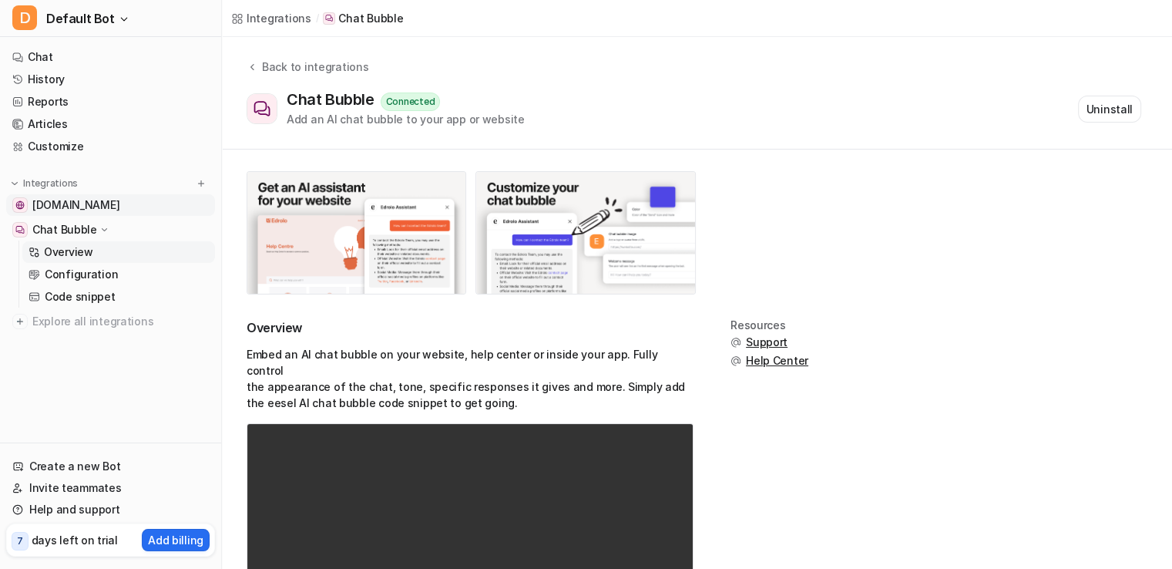
click at [39, 202] on span "[DOMAIN_NAME]" at bounding box center [75, 204] width 87 height 15
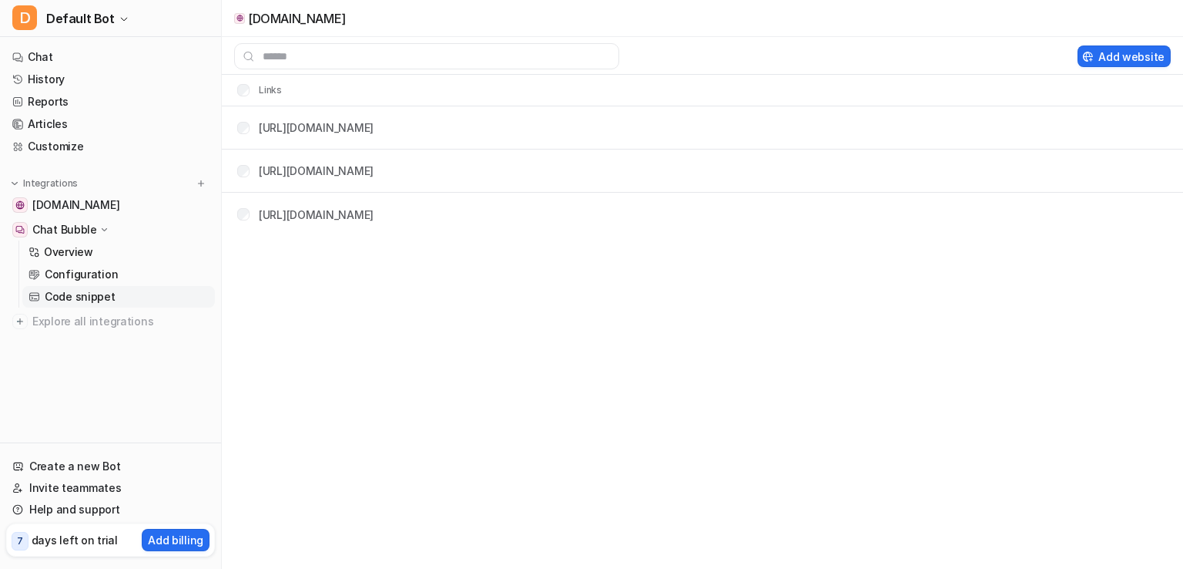
click at [126, 294] on link "Code snippet" at bounding box center [118, 297] width 193 height 22
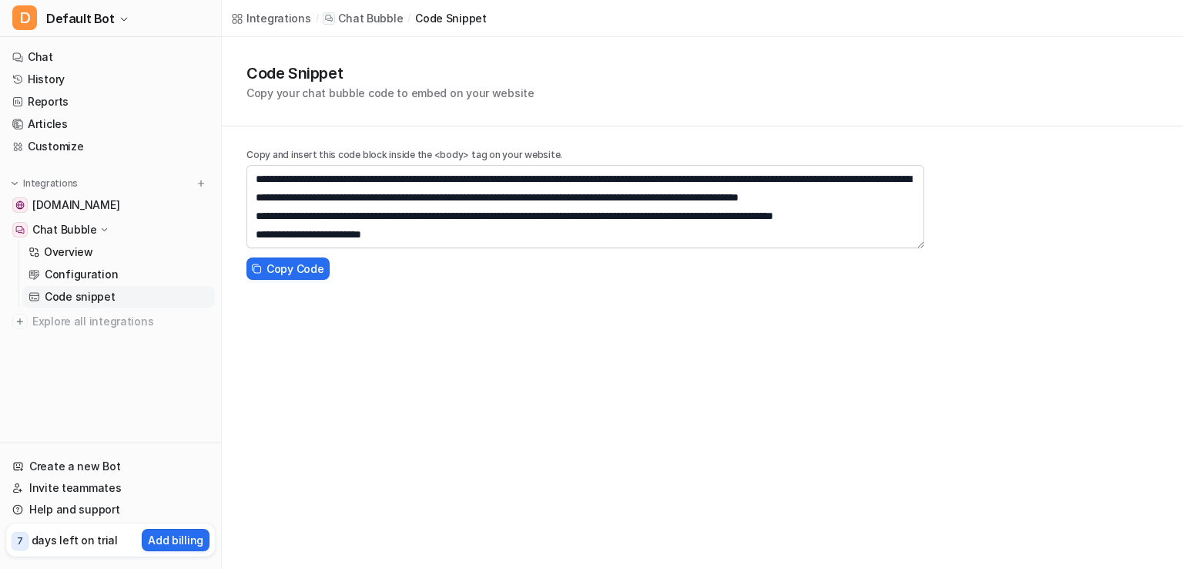
click at [909, 339] on div "**********" at bounding box center [591, 284] width 1183 height 569
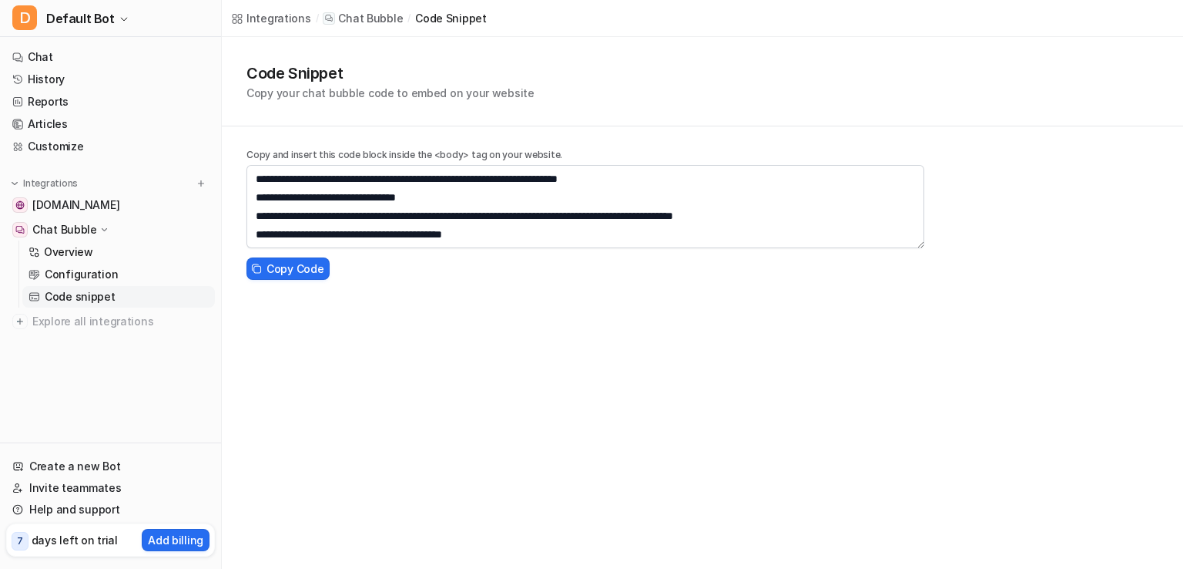
scroll to position [129, 0]
click at [717, 343] on div "**********" at bounding box center [591, 284] width 1183 height 569
click at [643, 115] on div "Code Snippet Copy your chat bubble code to embed on your website" at bounding box center [702, 81] width 961 height 89
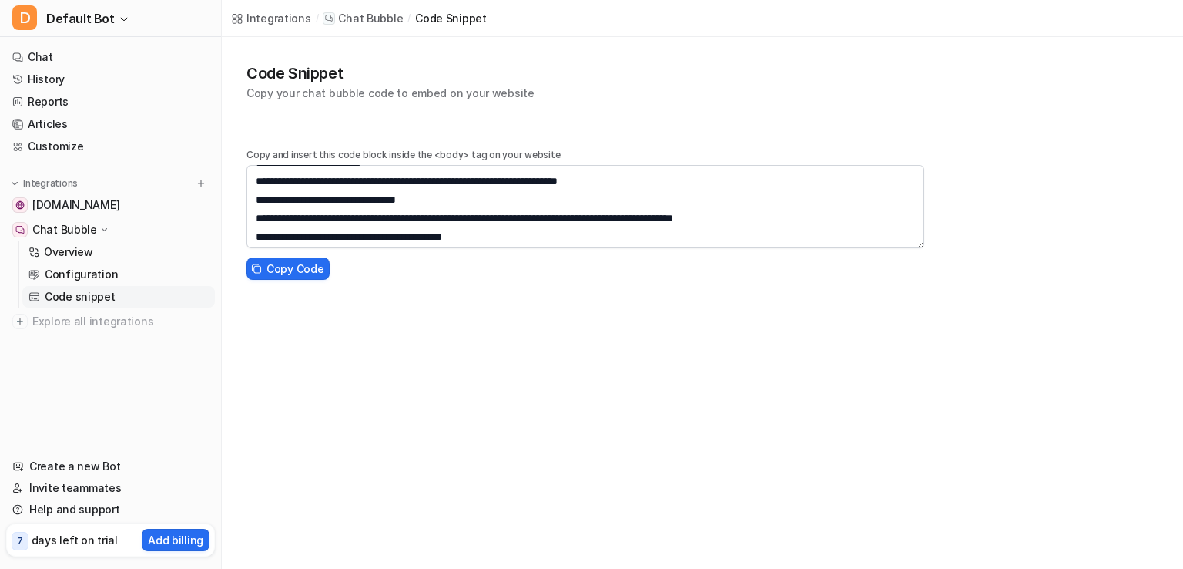
scroll to position [0, 0]
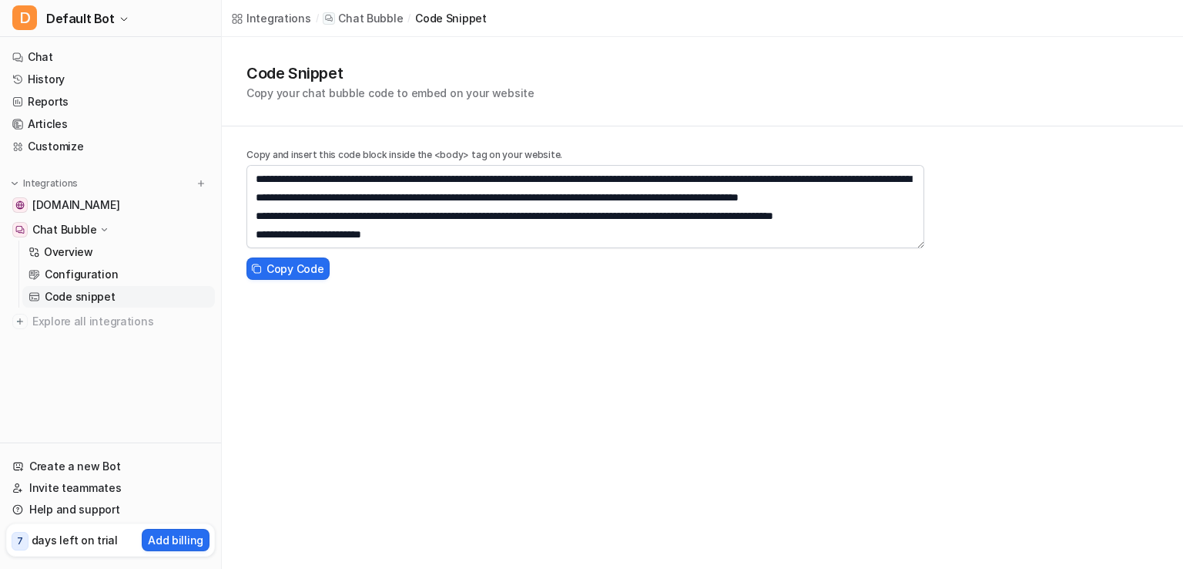
click at [237, 155] on div "**********" at bounding box center [702, 161] width 961 height 249
click at [710, 411] on div "**********" at bounding box center [591, 284] width 1183 height 569
click at [588, 343] on div "**********" at bounding box center [591, 284] width 1183 height 569
click at [131, 272] on link "Configuration" at bounding box center [118, 274] width 193 height 22
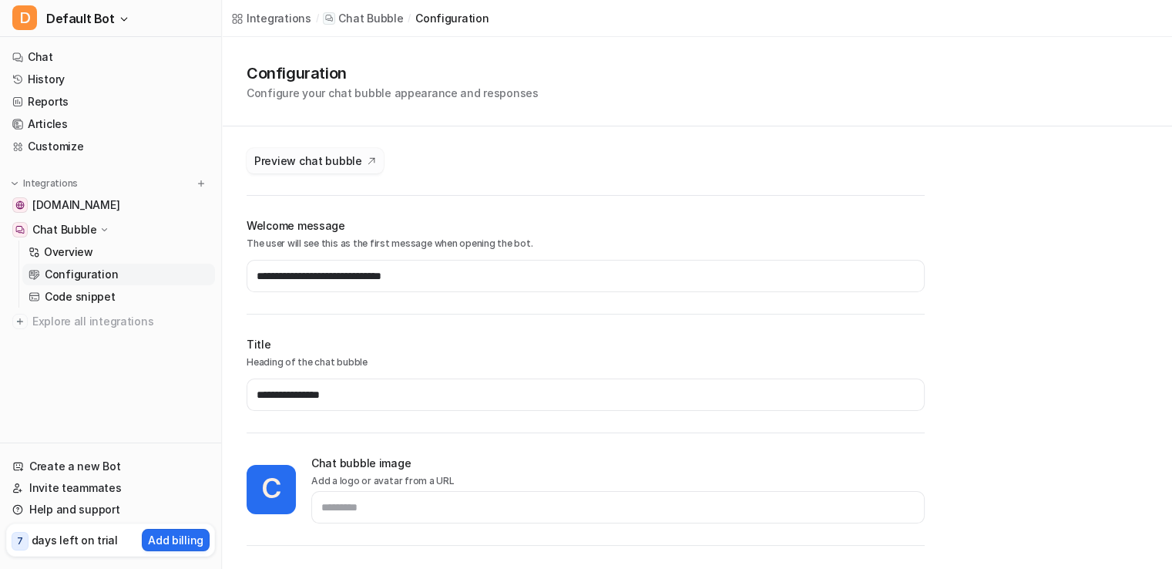
click at [308, 156] on span "Preview chat bubble" at bounding box center [308, 161] width 108 height 16
type input "*******"
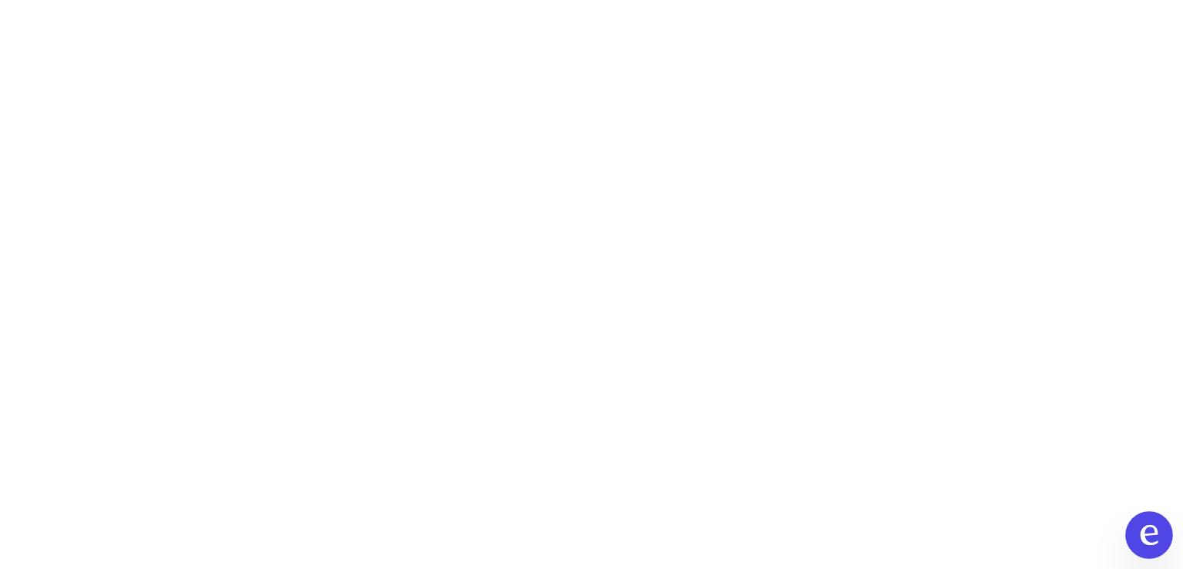
click at [1139, 533] on icon at bounding box center [1149, 535] width 20 height 20
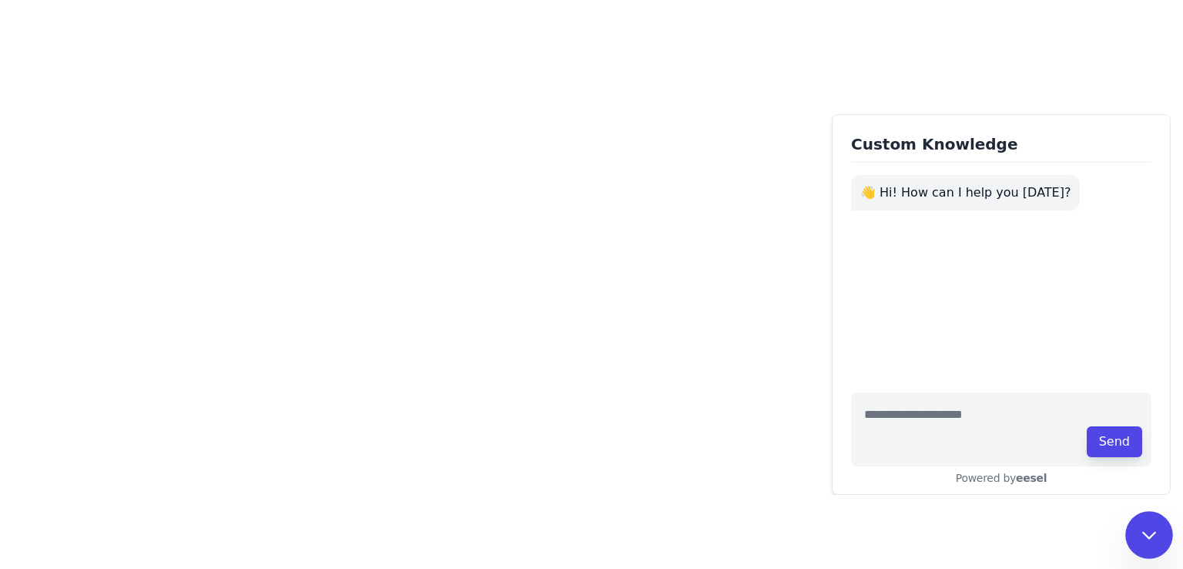
click at [1139, 533] on icon at bounding box center [1149, 535] width 20 height 20
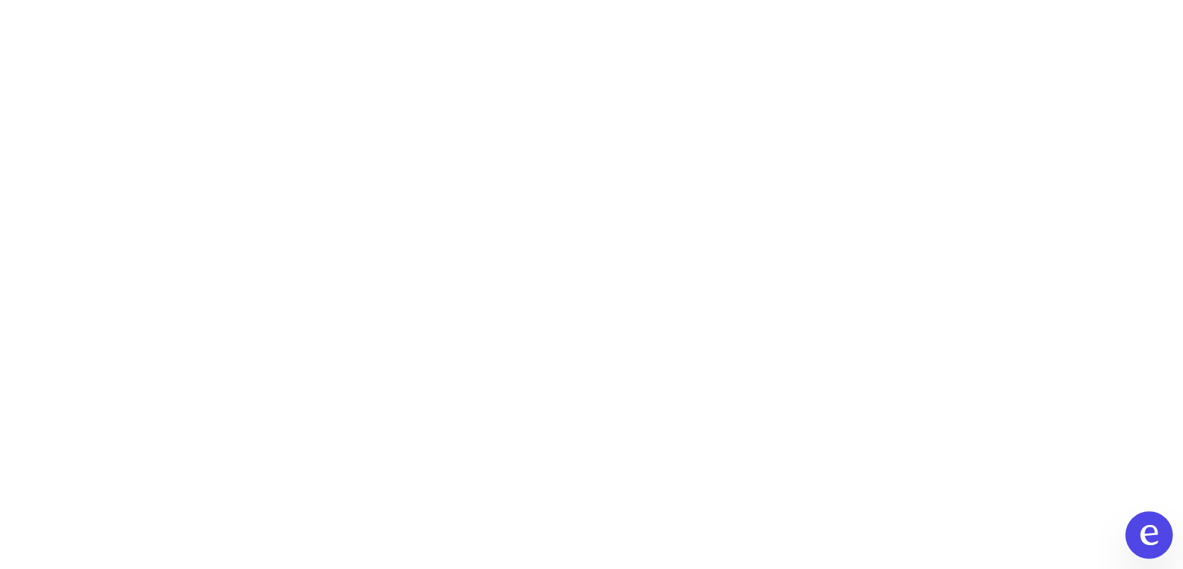
click at [1136, 525] on button at bounding box center [1150, 535] width 48 height 48
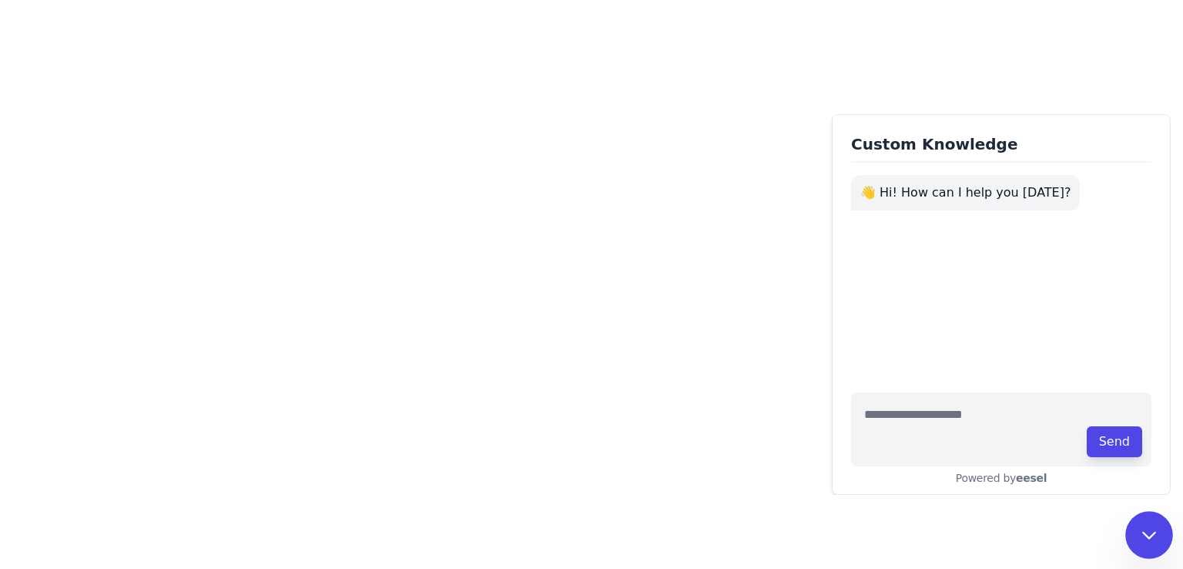
click at [1143, 539] on icon at bounding box center [1149, 535] width 20 height 20
